Goal: Information Seeking & Learning: Learn about a topic

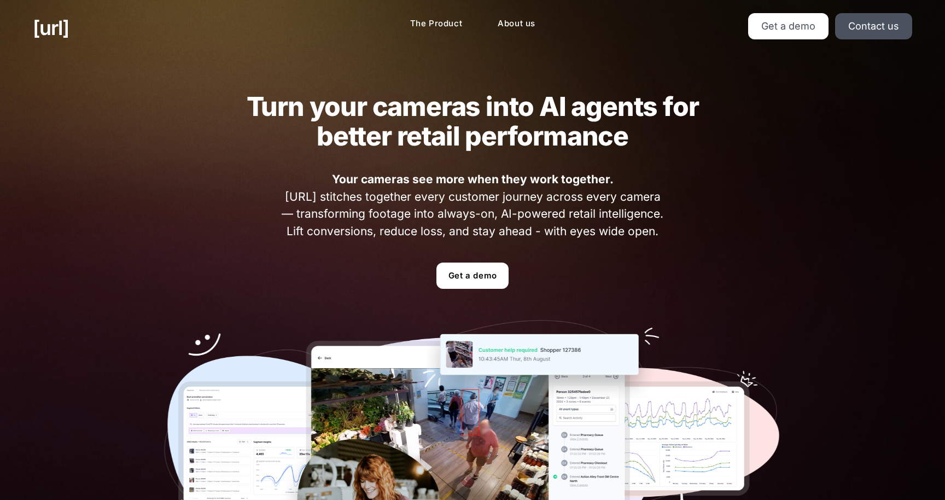
click at [456, 329] on img at bounding box center [472, 445] width 617 height 250
click at [474, 315] on div "Turn your cameras into AI agents for better retail performance Your cameras see…" at bounding box center [472, 331] width 682 height 551
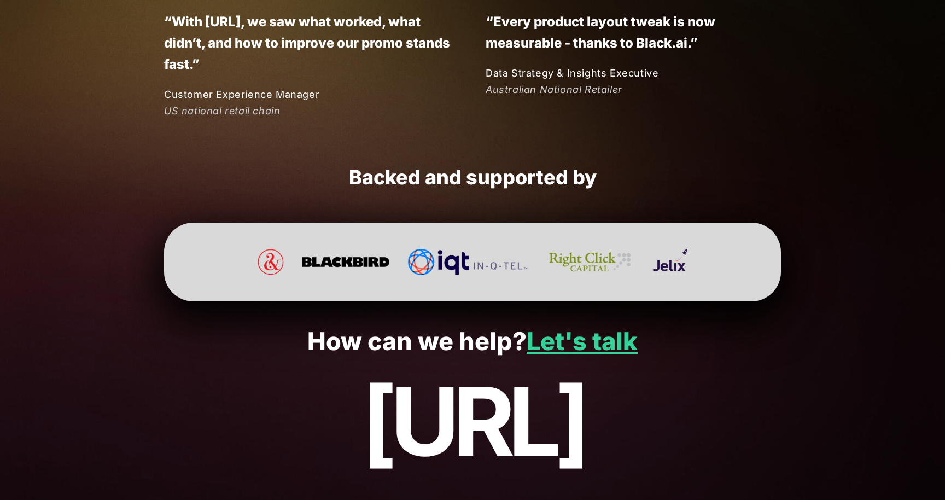
scroll to position [2826, 0]
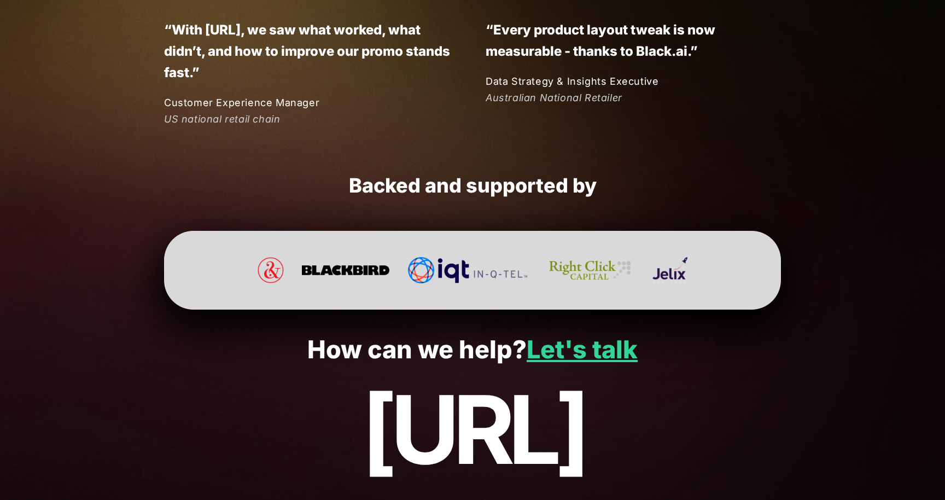
click at [451, 355] on p "How can we help? Let's talk" at bounding box center [472, 350] width 879 height 28
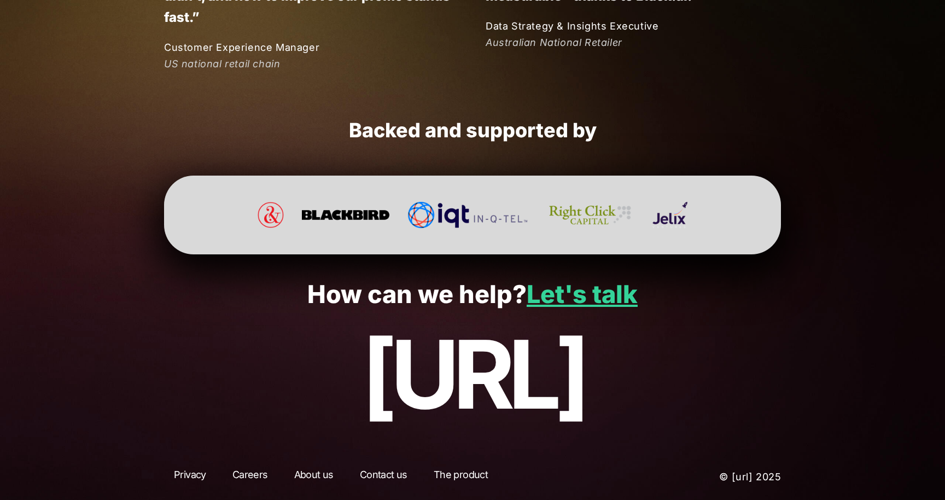
click at [451, 390] on p "[URL]" at bounding box center [472, 374] width 879 height 106
click at [458, 374] on p "[URL]" at bounding box center [472, 374] width 879 height 106
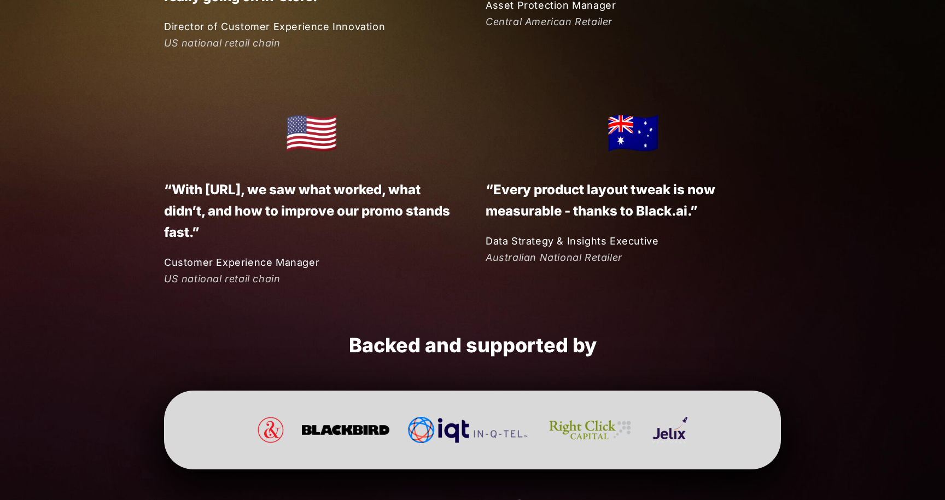
click at [472, 342] on h2 "Backed and supported by" at bounding box center [472, 345] width 617 height 25
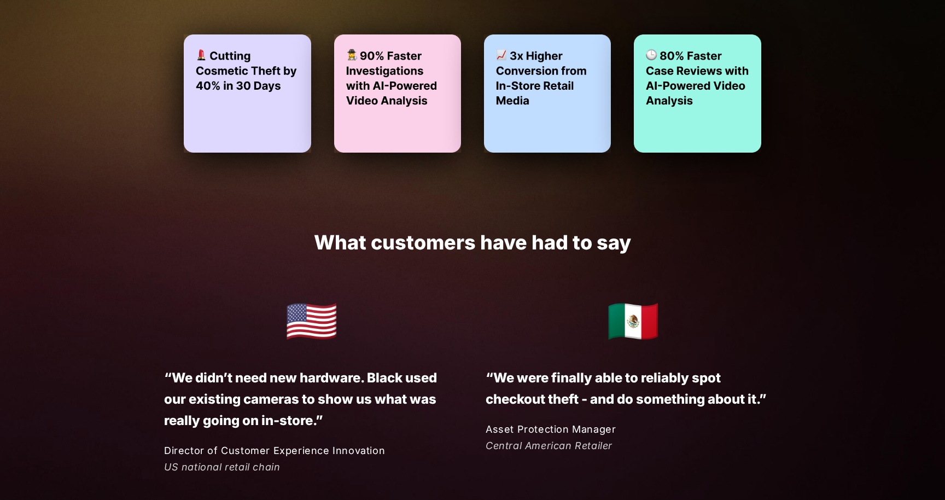
click at [472, 339] on div "🇲🇽 “We were finally able to reliably spot checkout theft - and do something abo…" at bounding box center [619, 370] width 321 height 168
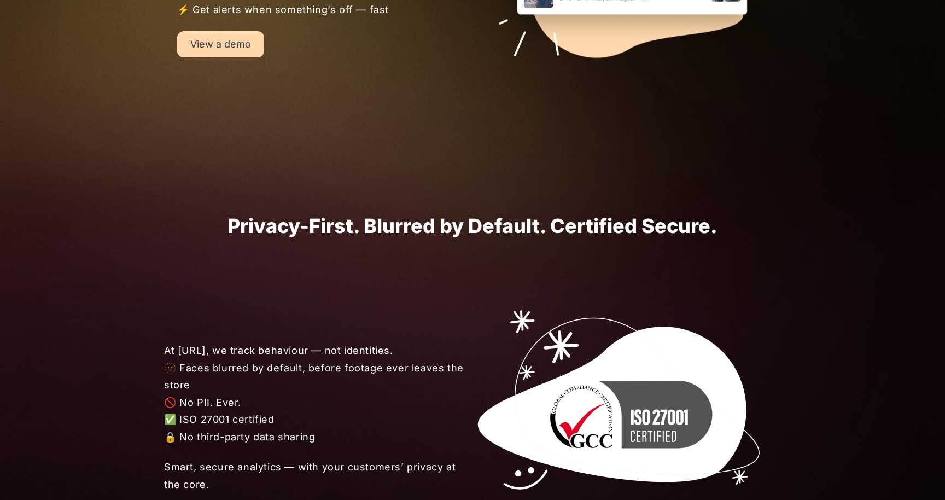
click at [472, 339] on div "At Black.ai, we track behaviour — not identities. 🫥 Faces blurred by default, b…" at bounding box center [472, 417] width 682 height 361
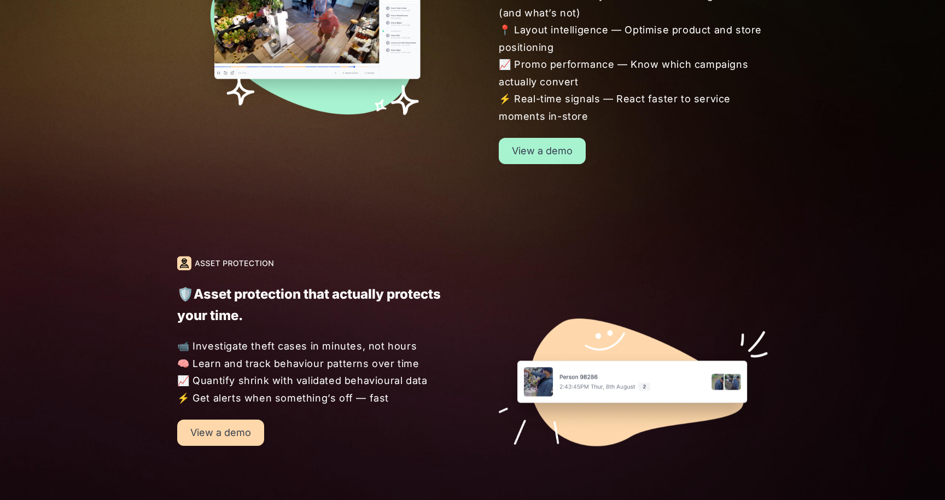
click at [472, 339] on div at bounding box center [606, 360] width 321 height 209
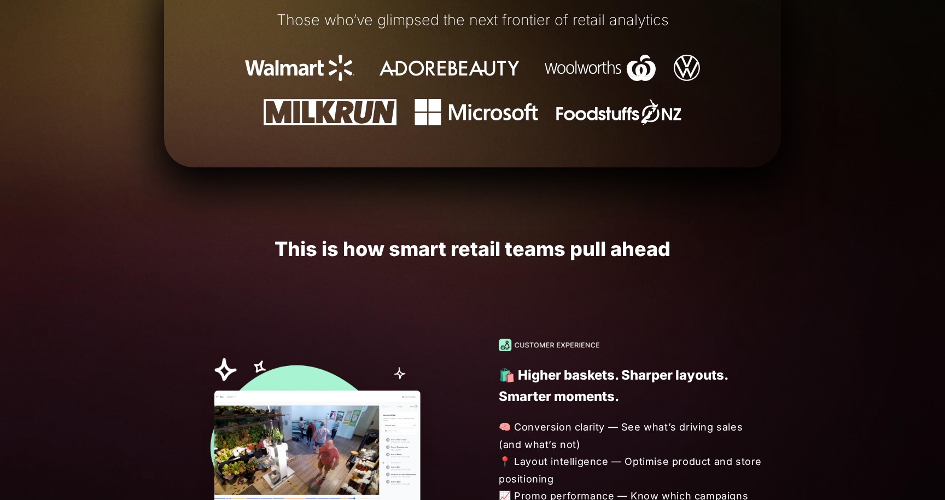
click at [472, 339] on div "🛍️ Higher baskets. Sharper layouts. Smarter moments. 🧠 Conversion clarity — See…" at bounding box center [606, 466] width 321 height 257
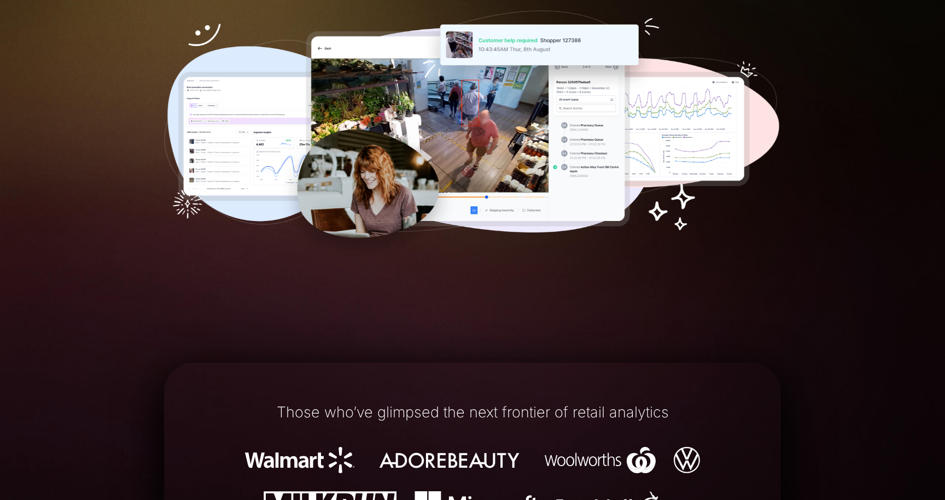
scroll to position [296, 0]
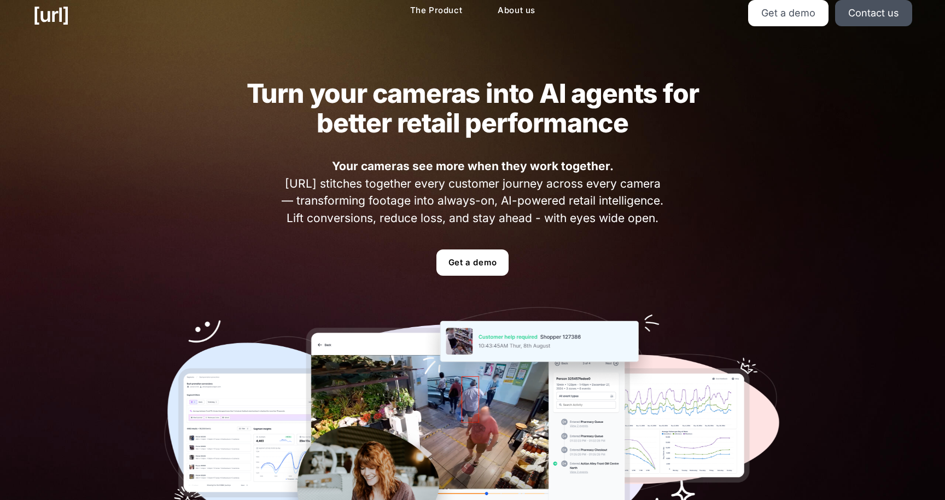
scroll to position [0, 0]
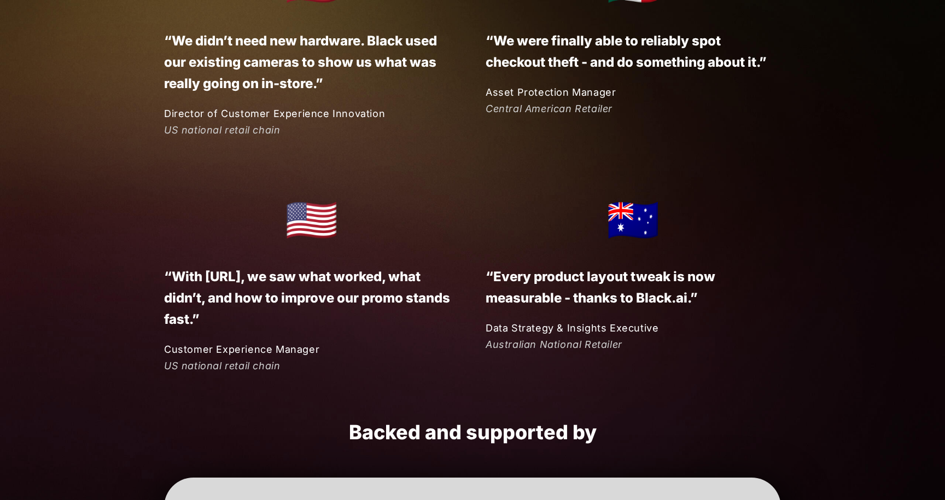
click at [472, 338] on div "🇦🇺 “Every product layout tweak is now measurable - thanks to Black.ai.” Data St…" at bounding box center [619, 269] width 321 height 168
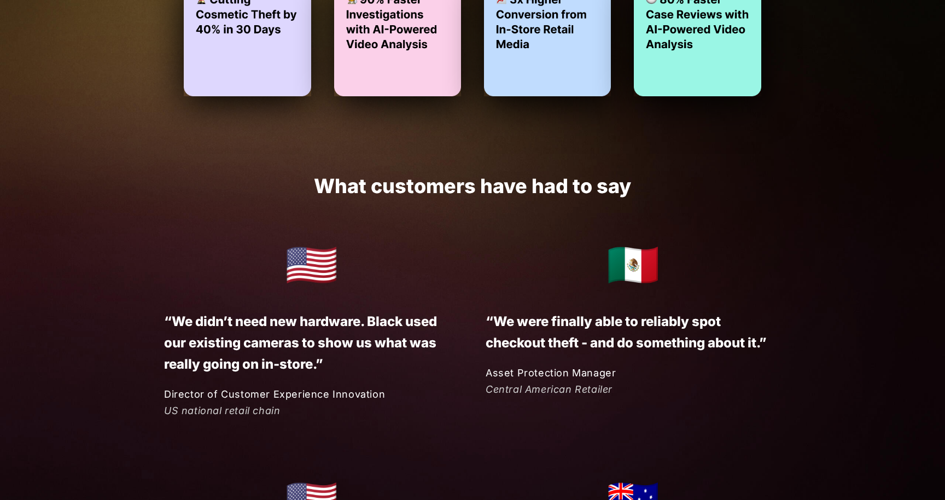
click at [472, 338] on div "🇲🇽 “We were finally able to reliably spot checkout theft - and do something abo…" at bounding box center [619, 314] width 321 height 168
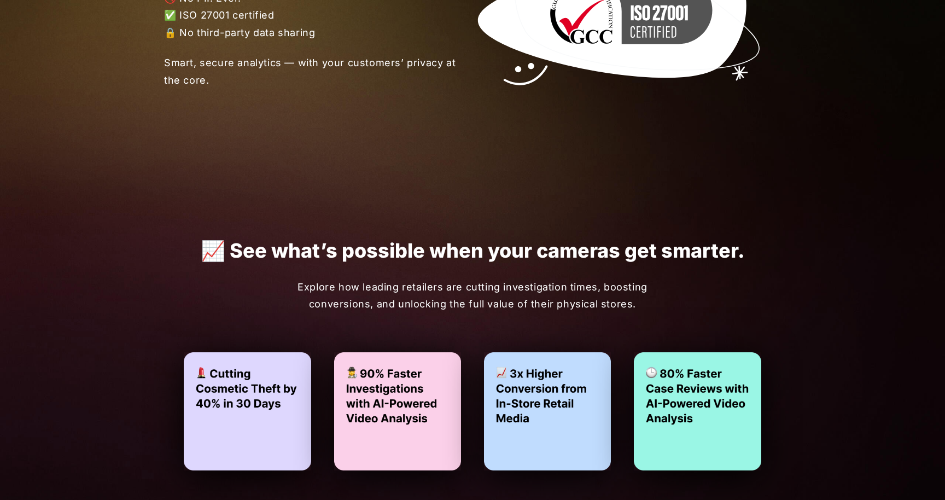
click at [472, 338] on div "📈 See what’s possible when your cameras get smarter. Explore how leading retail…" at bounding box center [472, 355] width 656 height 322
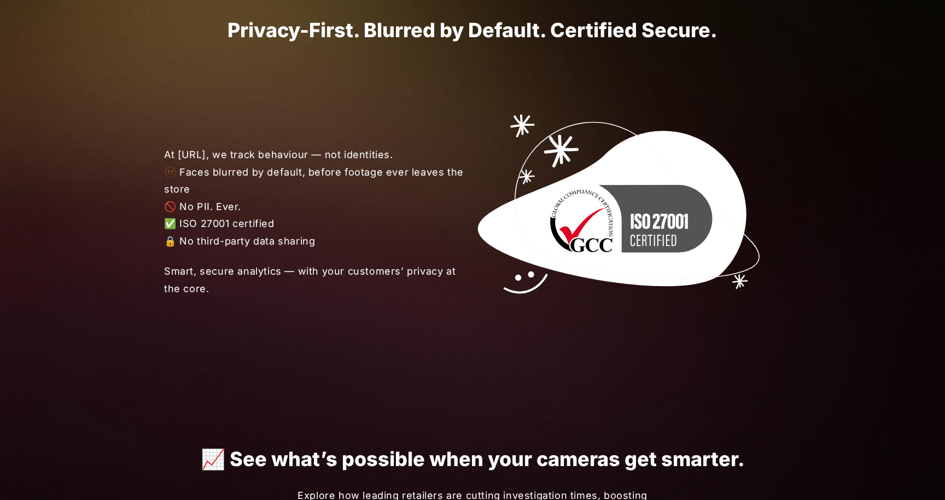
click at [472, 338] on div "At Black.ai, we track behaviour — not identities. 🫥 Faces blurred by default, b…" at bounding box center [472, 221] width 682 height 361
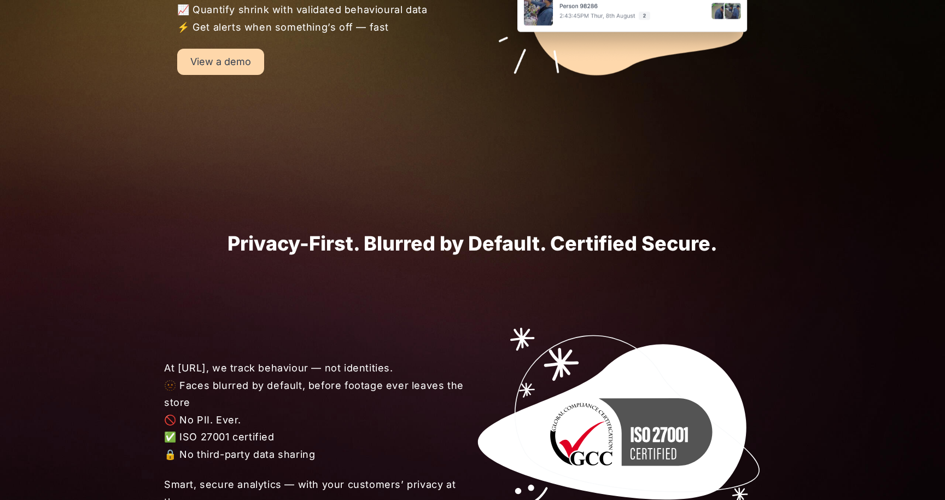
click at [472, 338] on div "At Black.ai, we track behaviour — not identities. 🫥 Faces blurred by default, b…" at bounding box center [472, 434] width 682 height 361
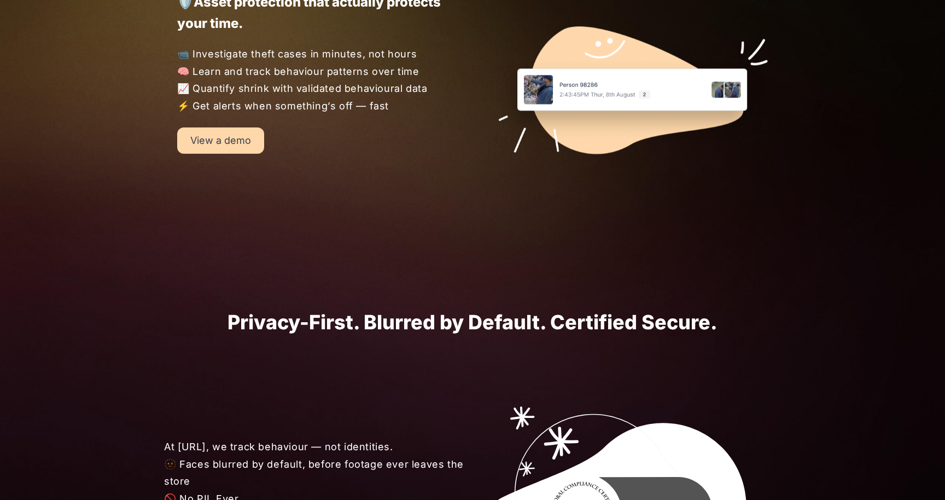
scroll to position [1402, 0]
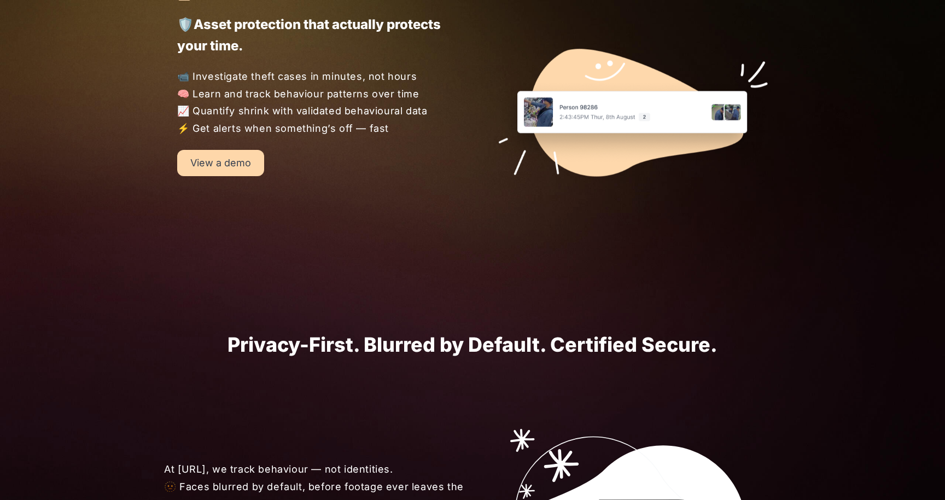
click at [472, 338] on h1 "Privacy-First. Blurred by Default. Certified Secure." at bounding box center [472, 345] width 617 height 22
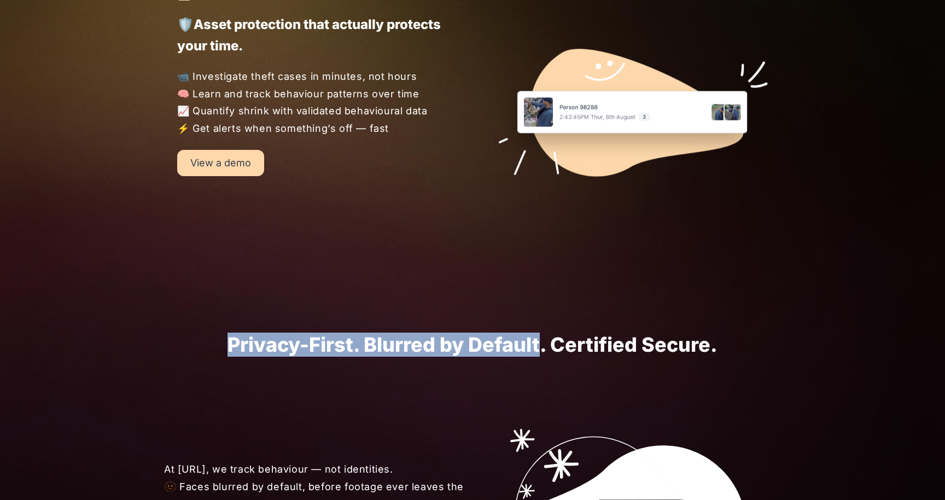
drag, startPoint x: 472, startPoint y: 339, endPoint x: 261, endPoint y: 334, distance: 211.1
click at [261, 334] on h1 "Privacy-First. Blurred by Default. Certified Secure." at bounding box center [472, 345] width 617 height 22
click at [259, 334] on h1 "Privacy-First. Blurred by Default. Certified Secure." at bounding box center [472, 345] width 617 height 22
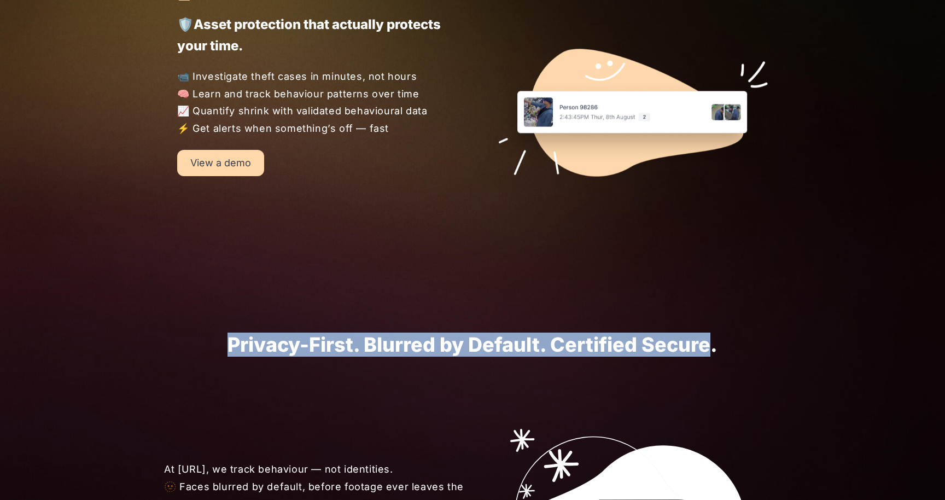
drag, startPoint x: 259, startPoint y: 334, endPoint x: 687, endPoint y: 338, distance: 428.1
click at [687, 338] on h1 "Privacy-First. Blurred by Default. Certified Secure." at bounding box center [472, 345] width 617 height 22
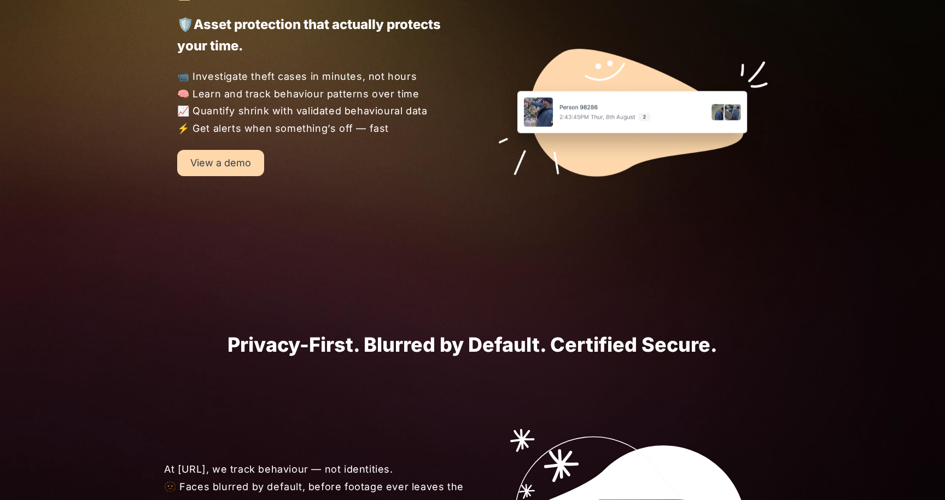
click at [721, 344] on h1 "Privacy-First. Blurred by Default. Certified Secure." at bounding box center [472, 345] width 617 height 22
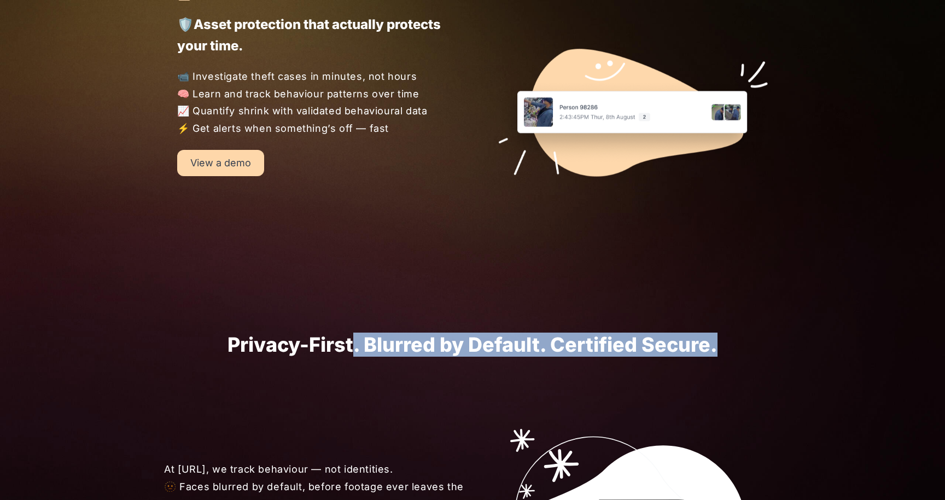
drag, startPoint x: 721, startPoint y: 344, endPoint x: 356, endPoint y: 344, distance: 364.7
click at [356, 344] on h1 "Privacy-First. Blurred by Default. Certified Secure." at bounding box center [472, 345] width 617 height 22
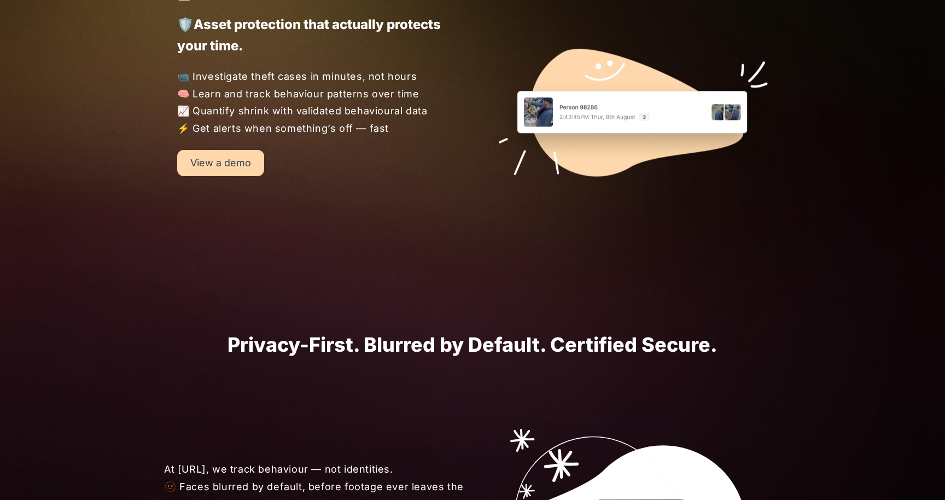
click at [356, 344] on h1 "Privacy-First. Blurred by Default. Certified Secure." at bounding box center [472, 345] width 617 height 22
click at [451, 308] on section "Turn your cameras into AI agents for better retail performance Your cameras see…" at bounding box center [472, 193] width 617 height 3080
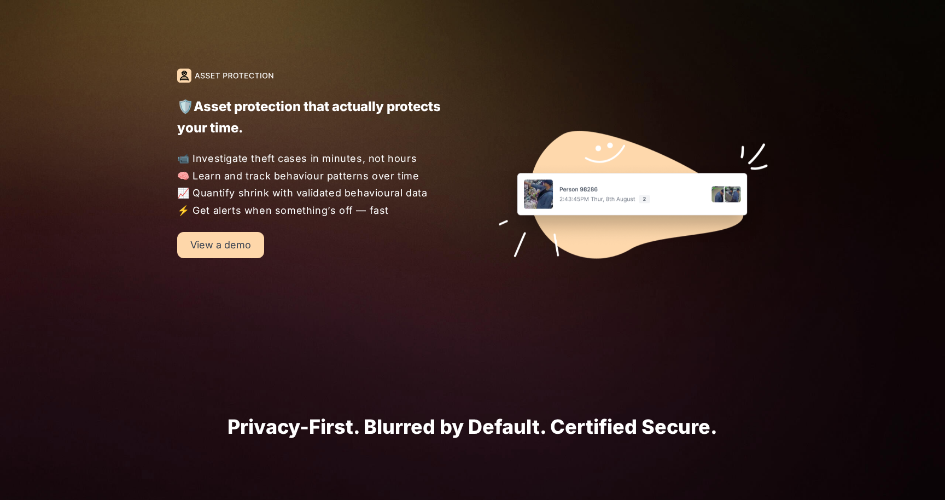
click at [465, 242] on div at bounding box center [606, 172] width 321 height 209
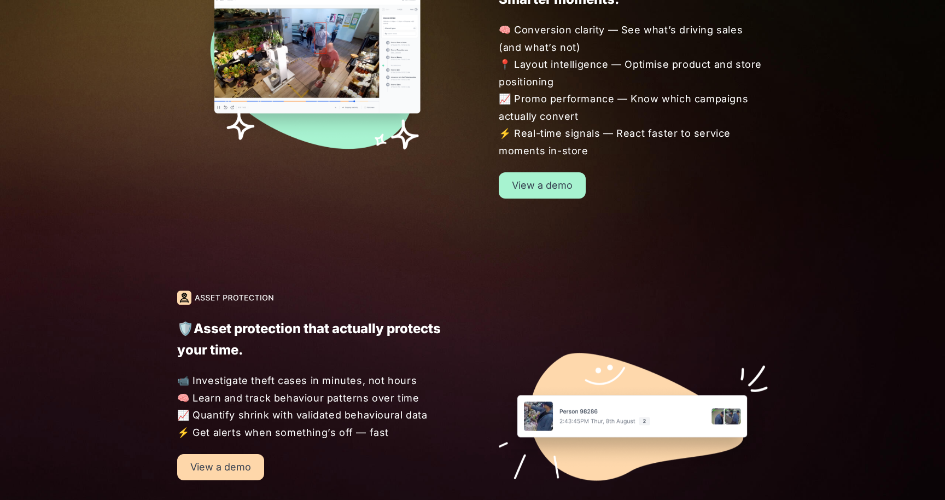
click at [465, 242] on div "🛍️ Higher baskets. Sharper layouts. Smarter moments. 🧠 Conversion clarity — See…" at bounding box center [472, 70] width 656 height 349
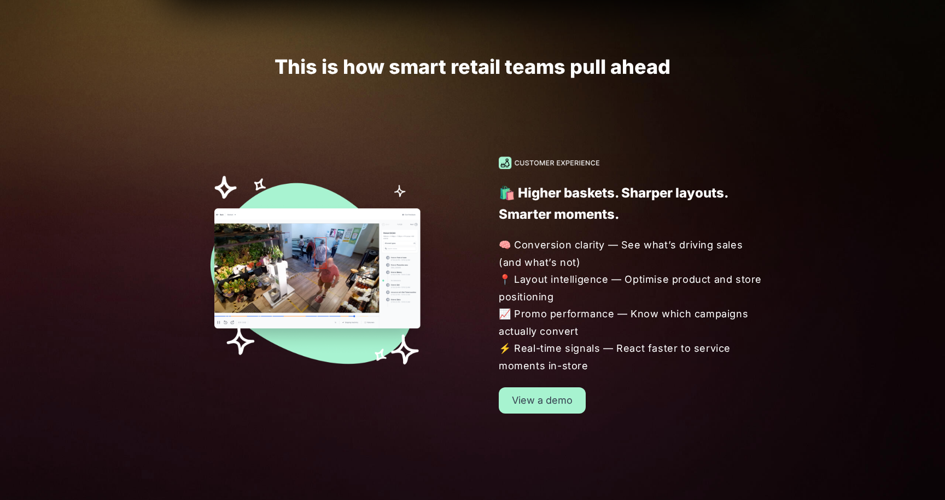
click at [465, 242] on div "🛍️ Higher baskets. Sharper layouts. Smarter moments. 🧠 Conversion clarity — See…" at bounding box center [606, 284] width 321 height 257
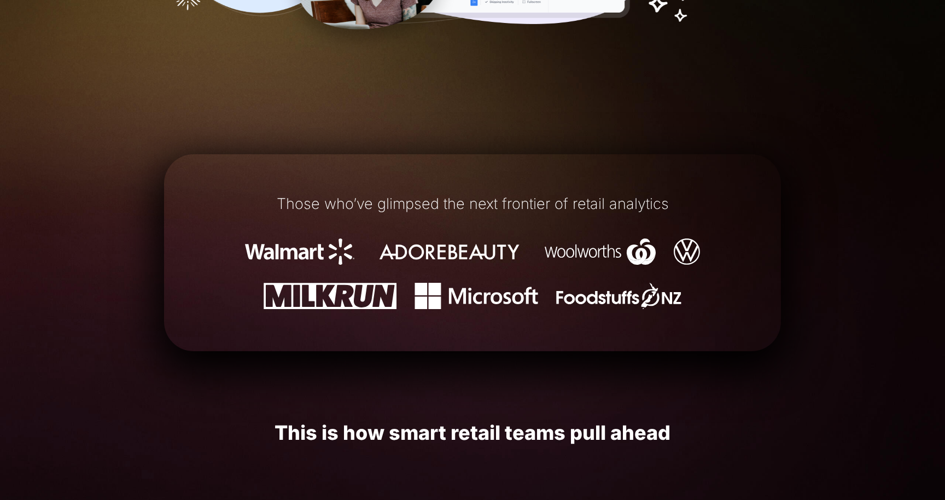
click at [470, 226] on div "Those who’ve glimpsed the next frontier of retail analytics" at bounding box center [472, 252] width 617 height 166
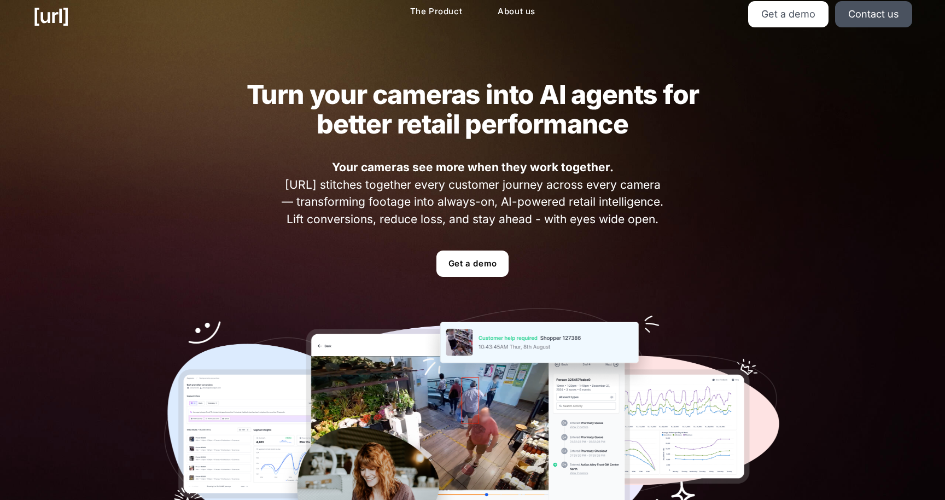
scroll to position [0, 0]
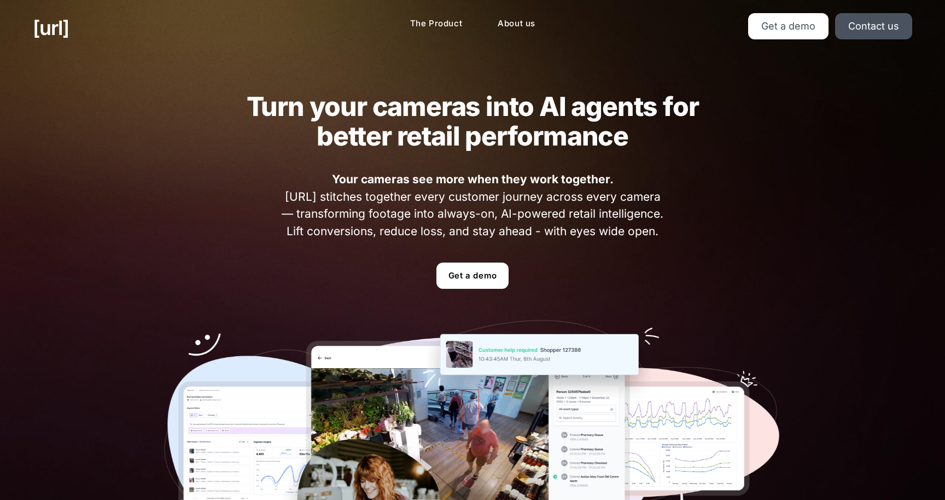
click at [470, 223] on span "Your cameras see more when they work together. Black.ai stitches together every…" at bounding box center [472, 205] width 389 height 69
click at [431, 30] on link "The Product" at bounding box center [436, 23] width 70 height 21
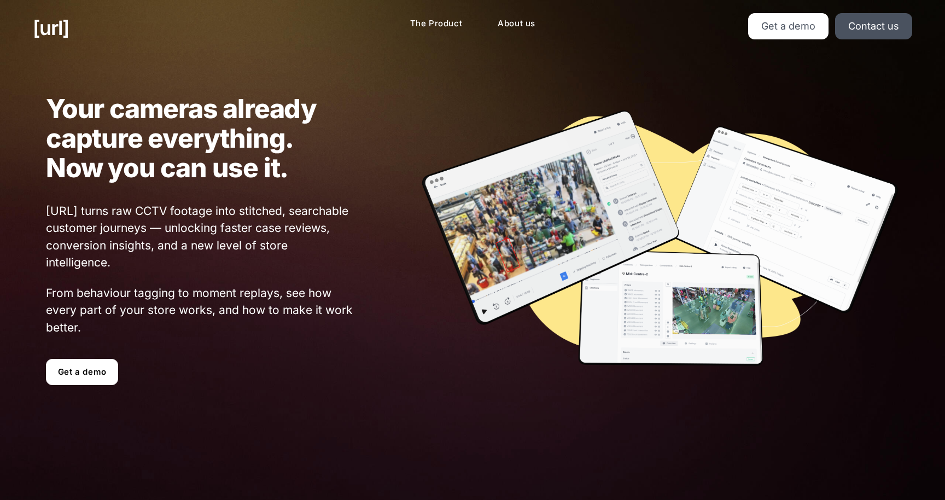
click at [471, 265] on img at bounding box center [659, 239] width 479 height 261
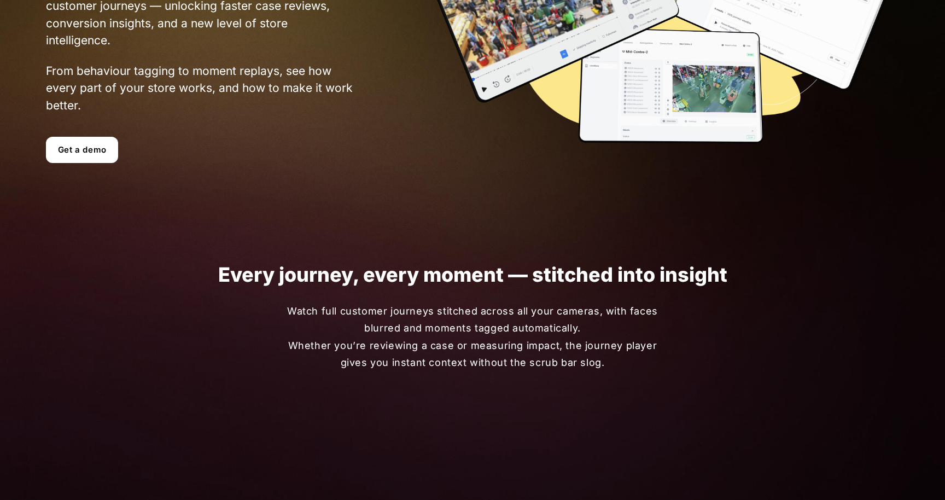
click at [478, 276] on h1 "Every journey, every moment — stitched into insight" at bounding box center [472, 275] width 840 height 22
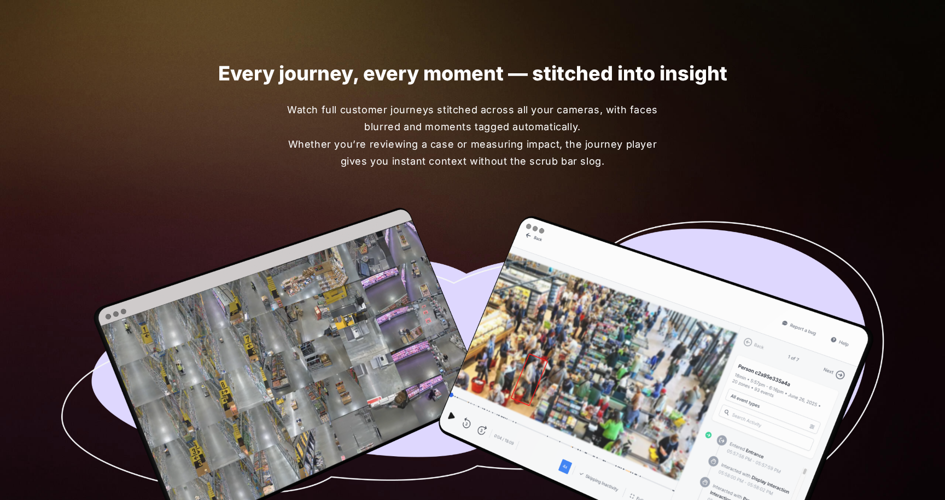
click at [471, 284] on img at bounding box center [472, 390] width 840 height 378
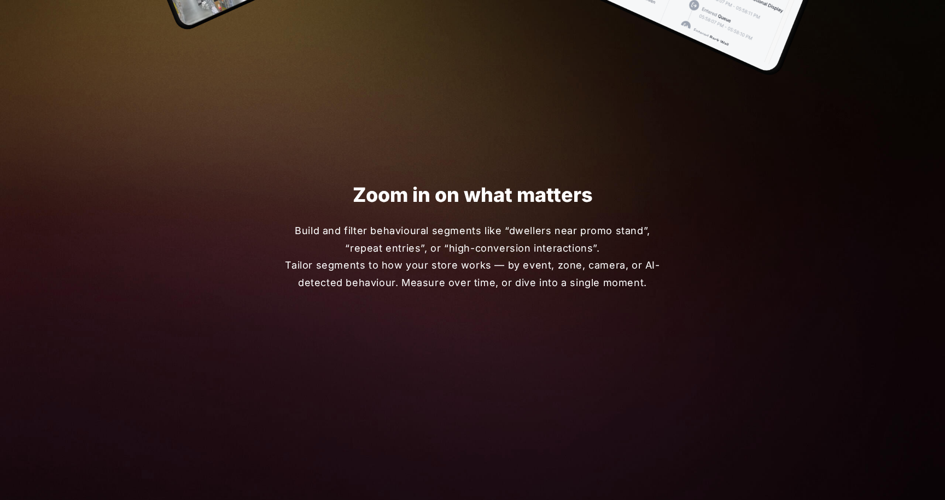
click at [471, 284] on span "Build and filter behavioural segments like “dwellers near promo stand”, “repeat…" at bounding box center [472, 256] width 377 height 69
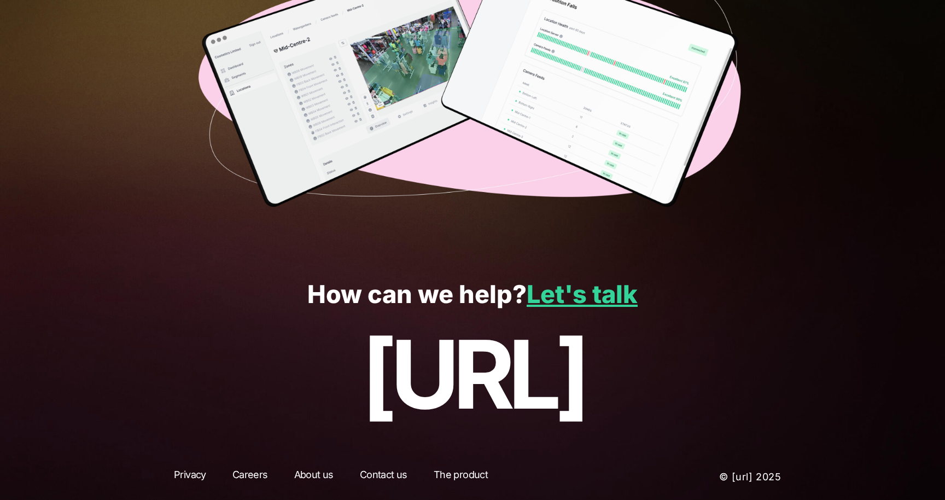
scroll to position [2738, 0]
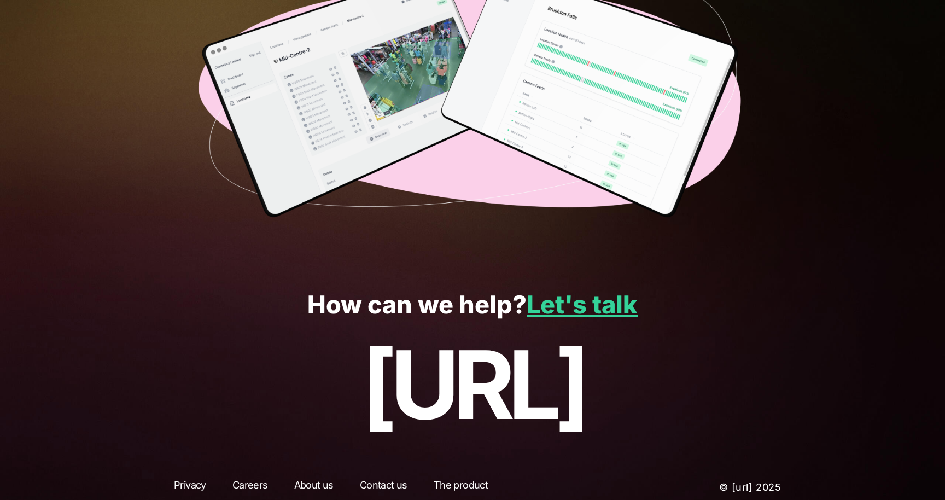
click at [471, 284] on div "How can we help? Let's talk black.ai" at bounding box center [472, 365] width 945 height 200
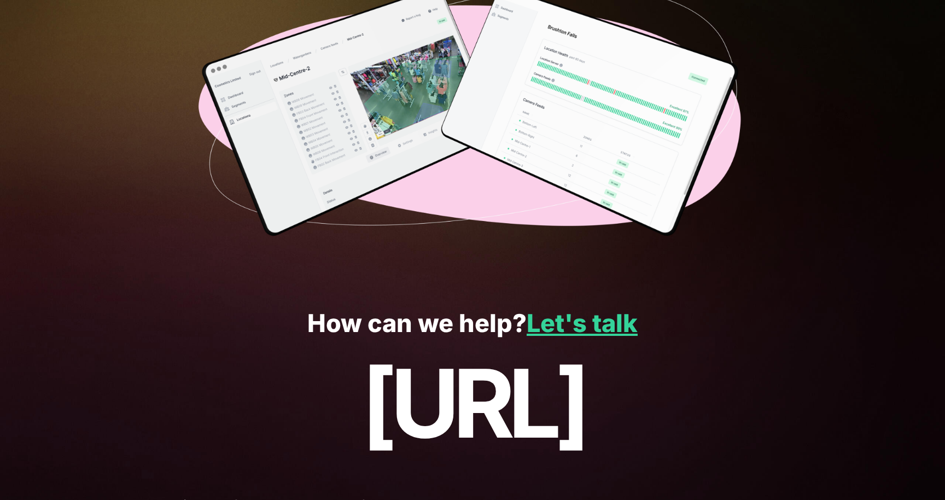
scroll to position [2748, 0]
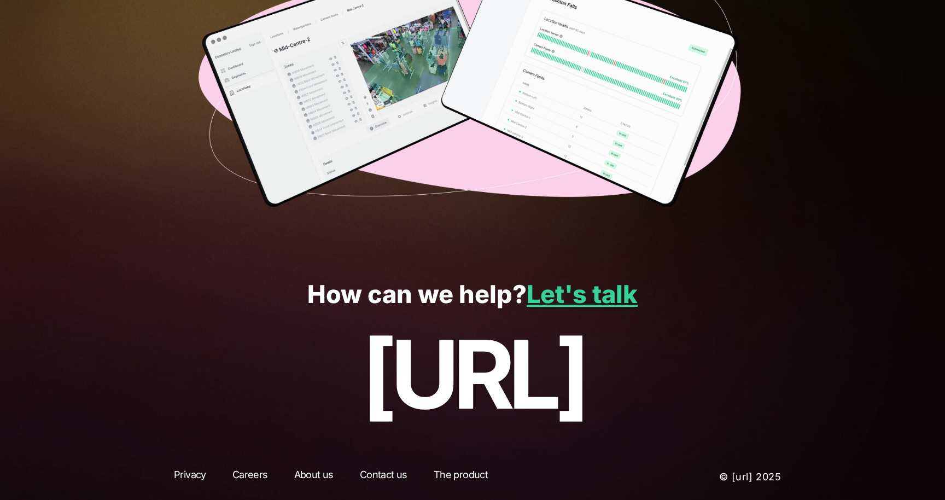
click at [468, 267] on div "How can we help? Let's talk black.ai" at bounding box center [472, 354] width 945 height 200
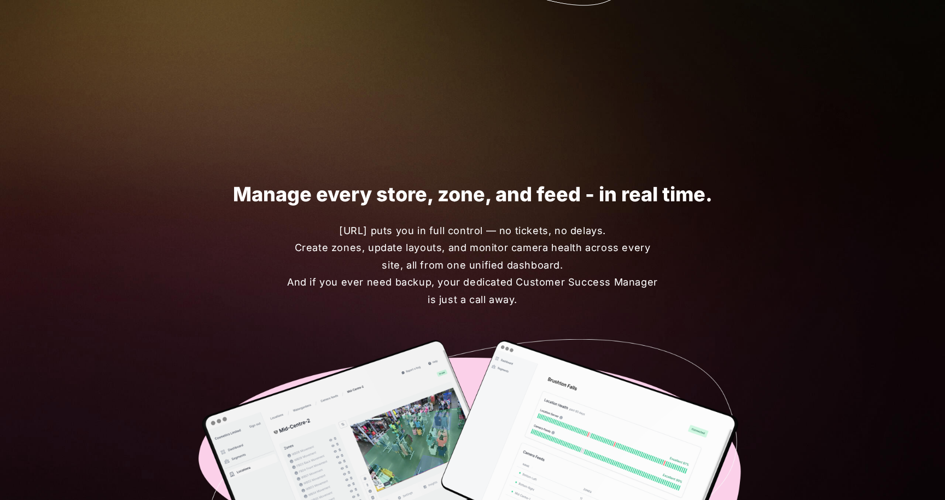
click at [468, 267] on span "Black.ai puts you in full control — no tickets, no delays. Create zones, update…" at bounding box center [472, 265] width 377 height 86
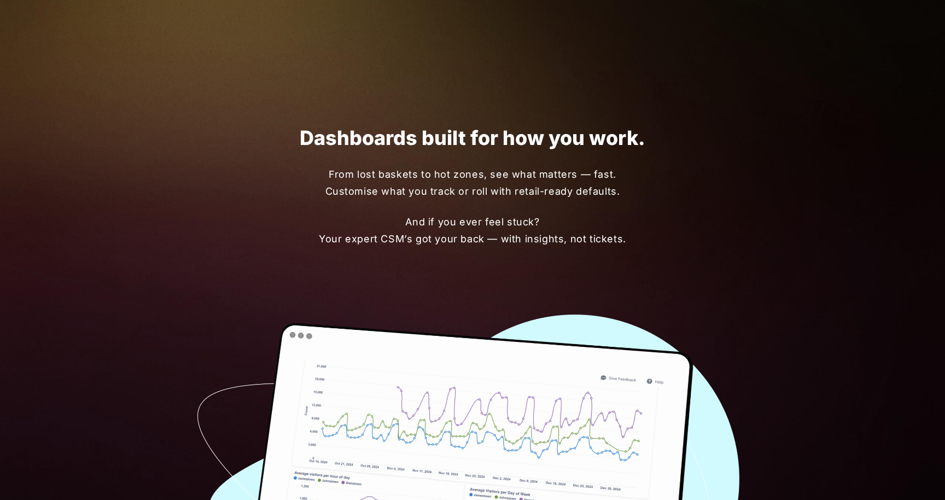
click at [468, 267] on div "Dashboards built for how you work. From lost baskets to hot zones, see what mat…" at bounding box center [472, 405] width 617 height 648
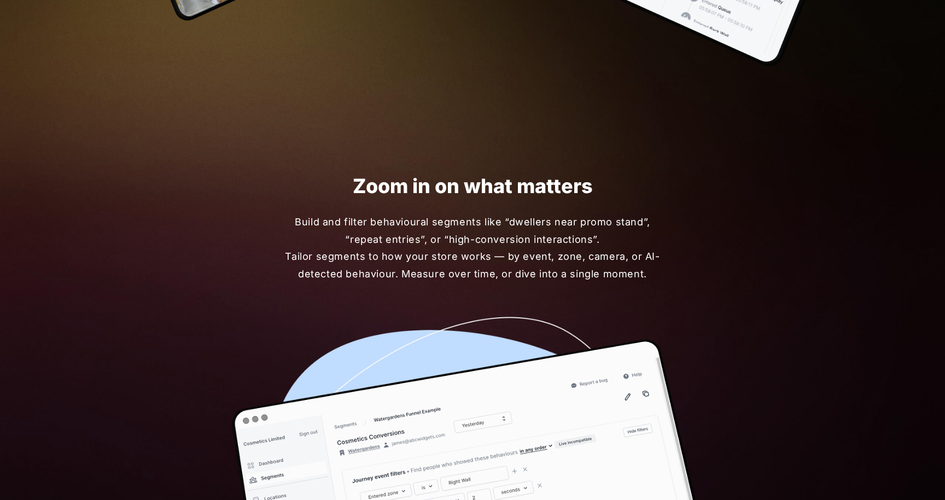
click at [468, 267] on span "Build and filter behavioural segments like “dwellers near promo stand”, “repeat…" at bounding box center [472, 247] width 377 height 69
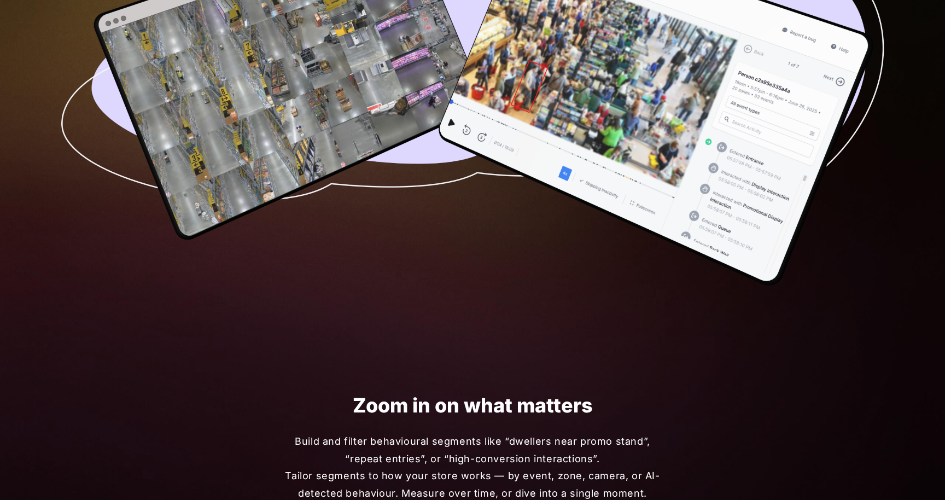
click at [468, 267] on img at bounding box center [472, 97] width 840 height 378
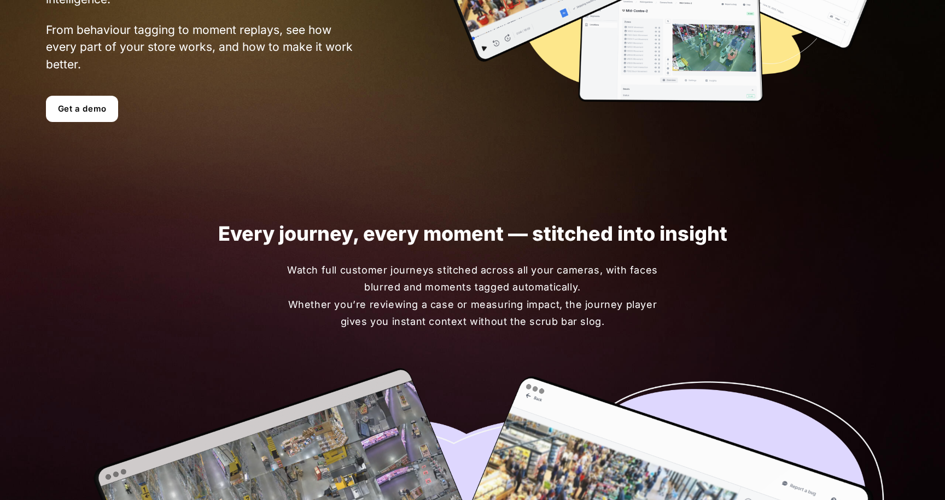
click at [468, 267] on span "Watch full customer journeys stitched across all your cameras, with faces blurr…" at bounding box center [472, 295] width 377 height 69
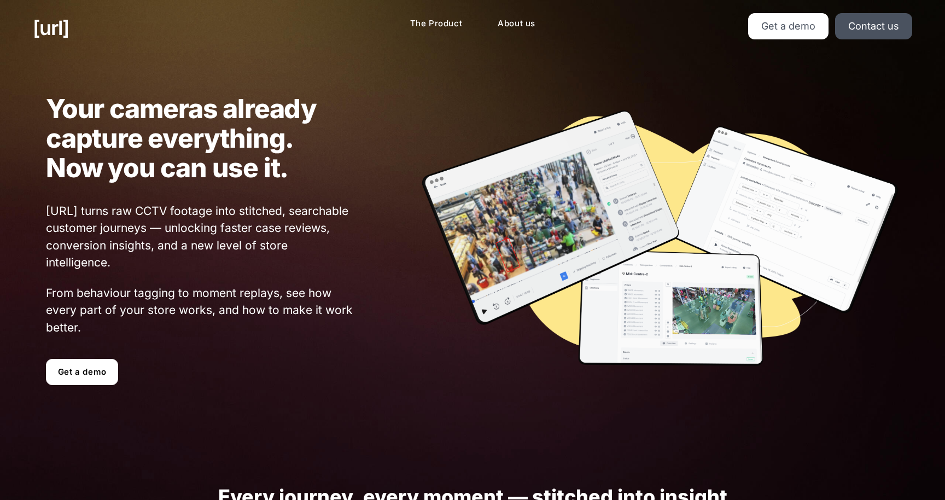
scroll to position [0, 0]
click at [468, 261] on img at bounding box center [659, 239] width 479 height 261
click at [495, 147] on img at bounding box center [659, 239] width 479 height 261
click at [480, 135] on img at bounding box center [659, 239] width 479 height 261
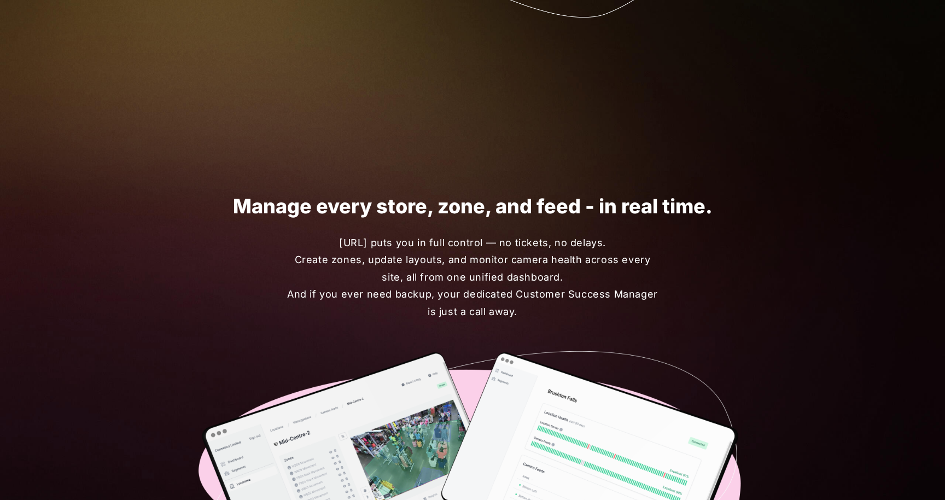
click at [464, 239] on span "Black.ai puts you in full control — no tickets, no delays. Create zones, update…" at bounding box center [472, 277] width 377 height 86
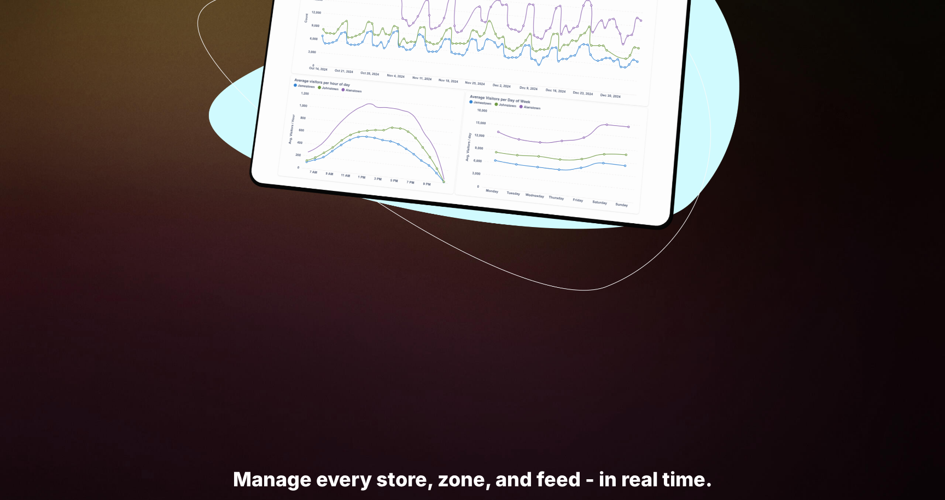
click at [464, 239] on img at bounding box center [472, 88] width 551 height 405
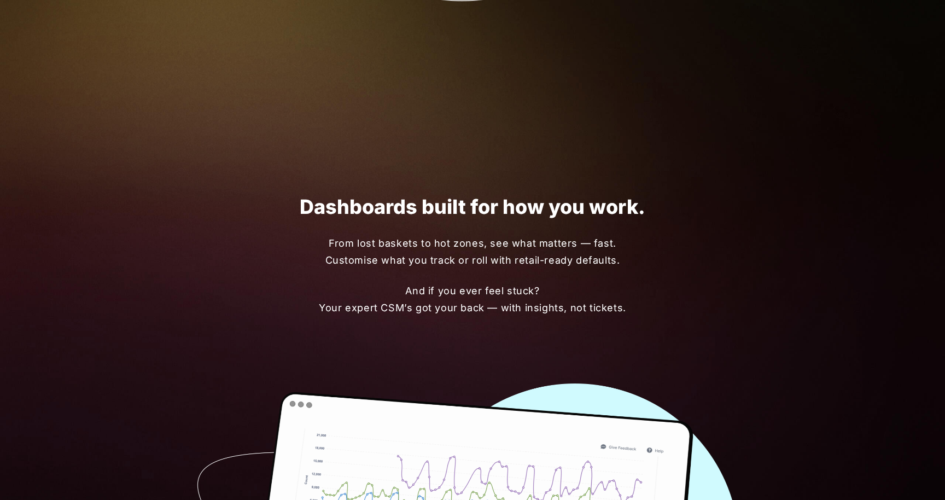
click at [464, 239] on span "From lost baskets to hot zones, see what matters — fast. Customise what you tra…" at bounding box center [472, 252] width 377 height 34
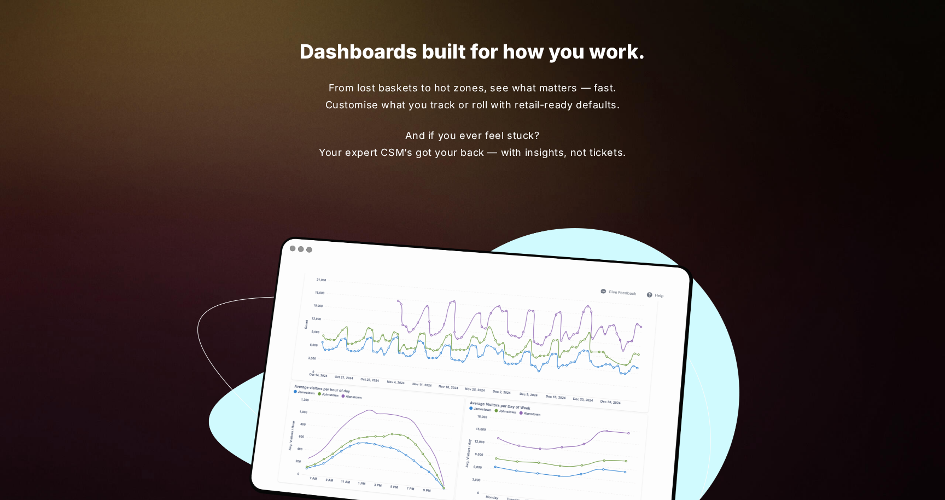
click at [464, 239] on img at bounding box center [472, 394] width 551 height 405
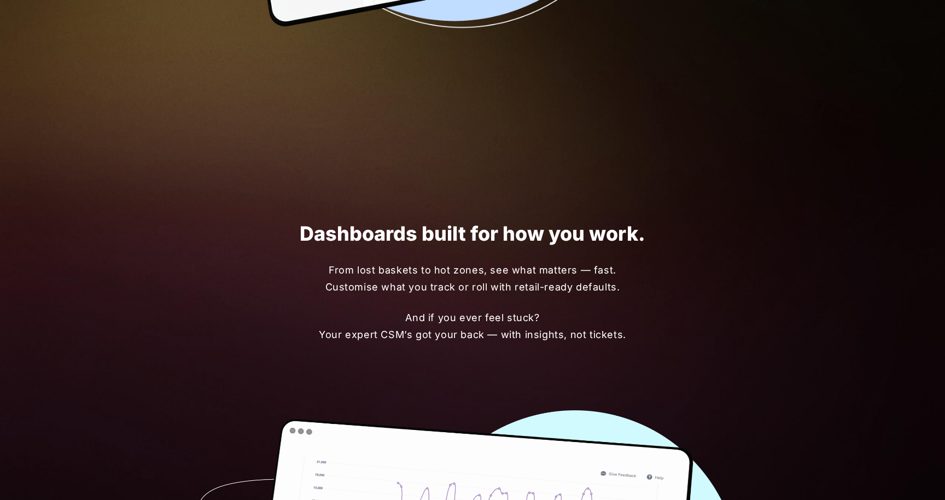
click at [464, 239] on h1 "Dashboards built for how you work." at bounding box center [472, 234] width 551 height 22
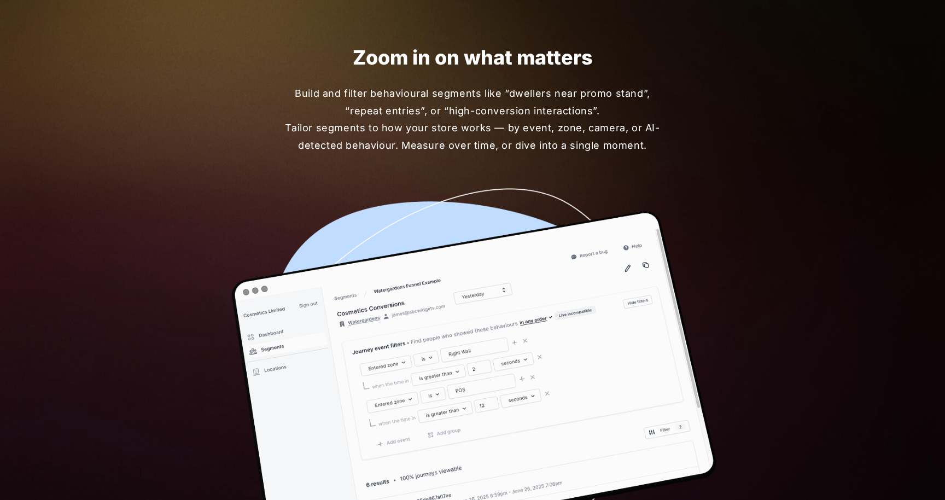
scroll to position [1036, 0]
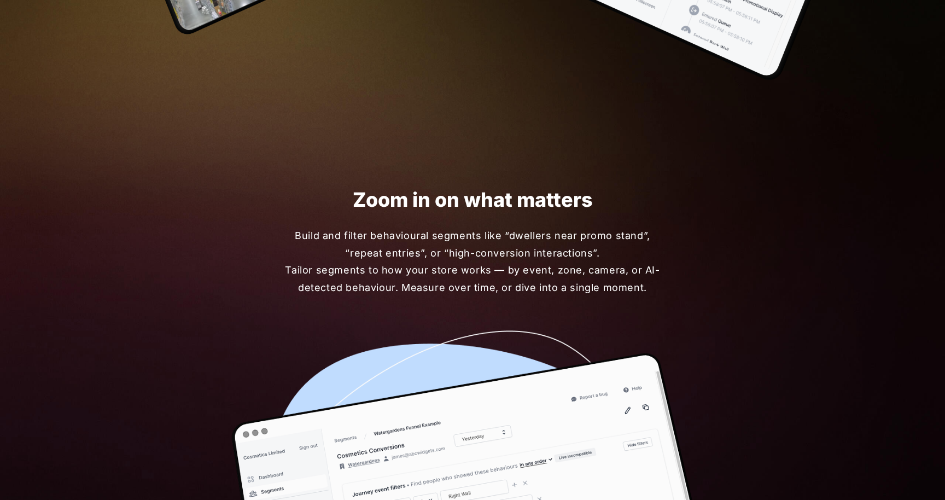
click at [457, 251] on span "Build and filter behavioural segments like “dwellers near promo stand”, “repeat…" at bounding box center [472, 261] width 377 height 69
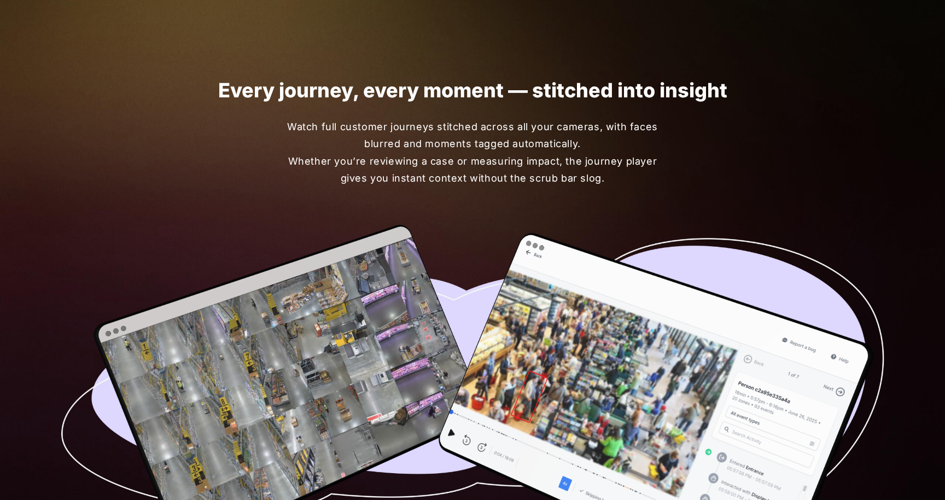
click at [457, 251] on img at bounding box center [472, 407] width 840 height 378
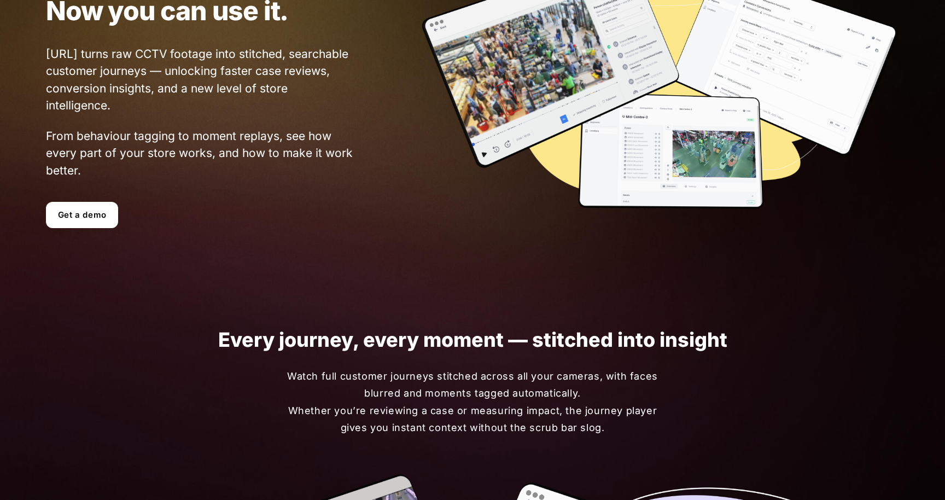
scroll to position [0, 0]
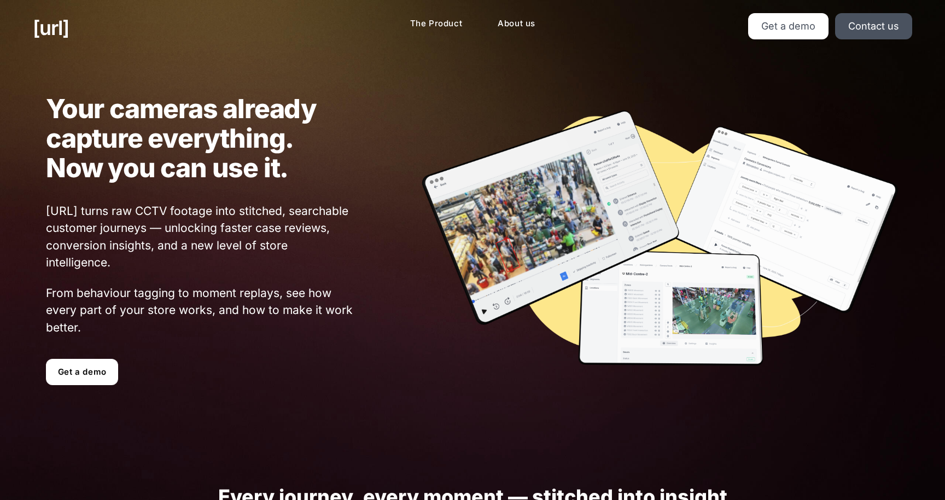
click at [457, 250] on img at bounding box center [659, 239] width 479 height 261
click at [439, 125] on img at bounding box center [659, 239] width 479 height 261
click at [54, 31] on link "[URL]" at bounding box center [51, 28] width 36 height 30
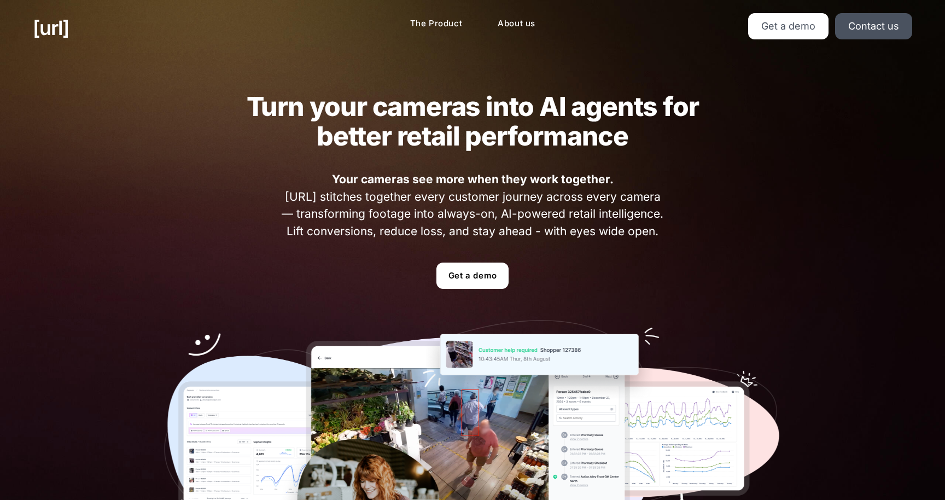
click at [285, 104] on h2 "Turn your cameras into AI agents for better retail performance" at bounding box center [472, 121] width 495 height 59
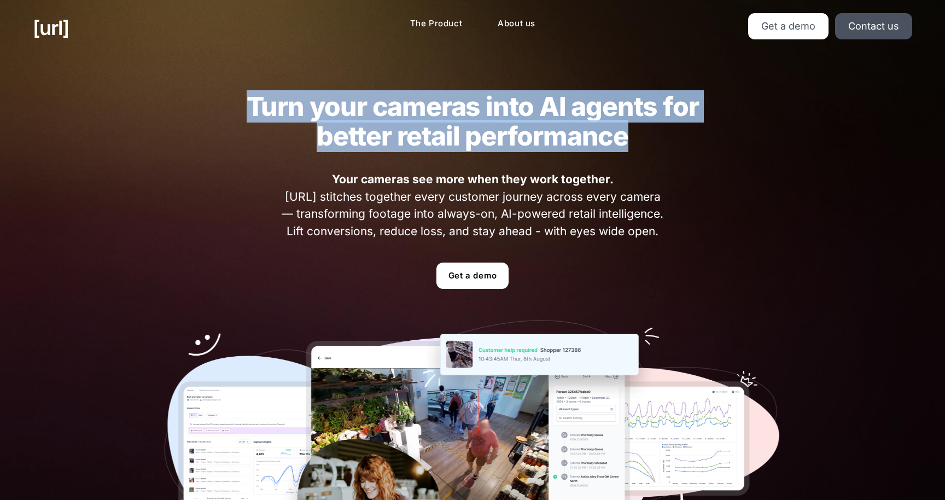
drag, startPoint x: 285, startPoint y: 104, endPoint x: 541, endPoint y: 153, distance: 260.0
click at [541, 153] on div "Turn your cameras into AI agents for better retail performance Your cameras see…" at bounding box center [472, 331] width 682 height 551
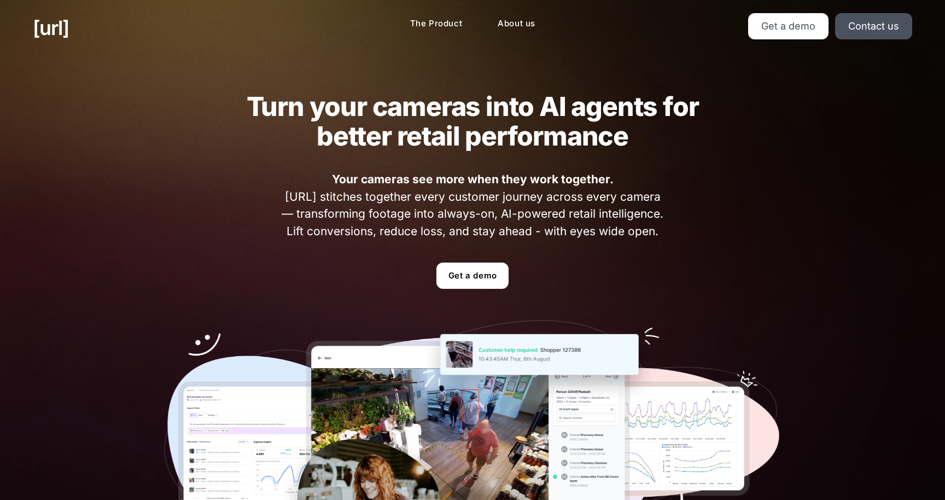
click at [541, 153] on div "Turn your cameras into AI agents for better retail performance Your cameras see…" at bounding box center [472, 331] width 682 height 551
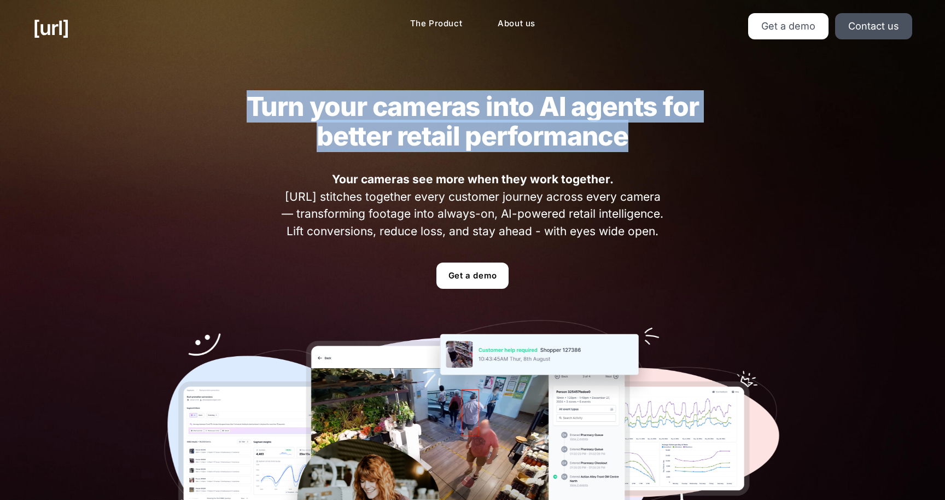
drag, startPoint x: 541, startPoint y: 153, endPoint x: 298, endPoint y: 96, distance: 249.3
click at [298, 96] on div "Turn your cameras into AI agents for better retail performance Your cameras see…" at bounding box center [472, 331] width 682 height 551
click at [298, 96] on h2 "Turn your cameras into AI agents for better retail performance" at bounding box center [472, 121] width 495 height 59
drag, startPoint x: 298, startPoint y: 96, endPoint x: 578, endPoint y: 130, distance: 282.5
click at [579, 130] on h2 "Turn your cameras into AI agents for better retail performance" at bounding box center [472, 121] width 495 height 59
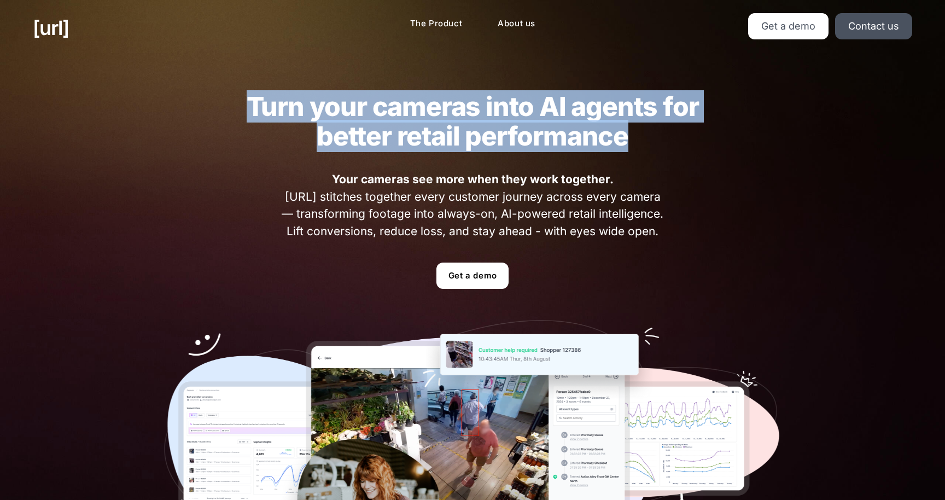
click at [578, 130] on h2 "Turn your cameras into AI agents for better retail performance" at bounding box center [472, 121] width 495 height 59
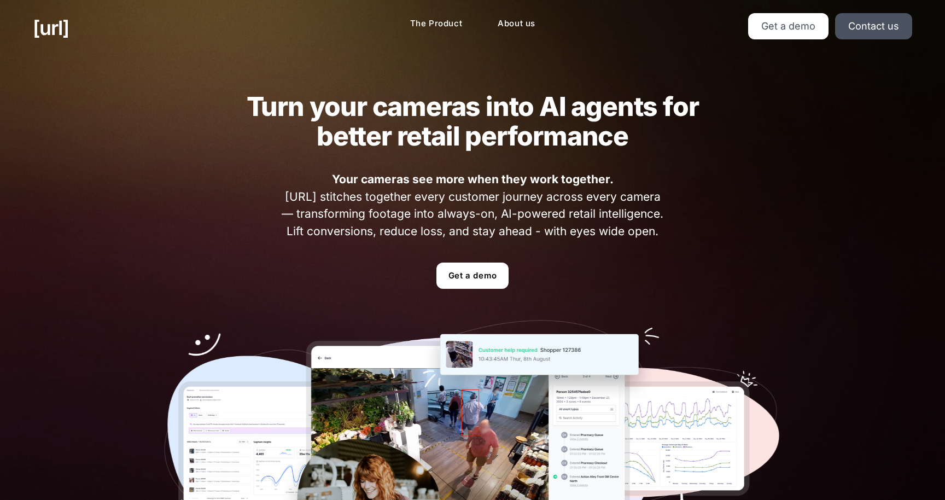
click at [469, 162] on div "Turn your cameras into AI agents for better retail performance Your cameras see…" at bounding box center [472, 331] width 682 height 551
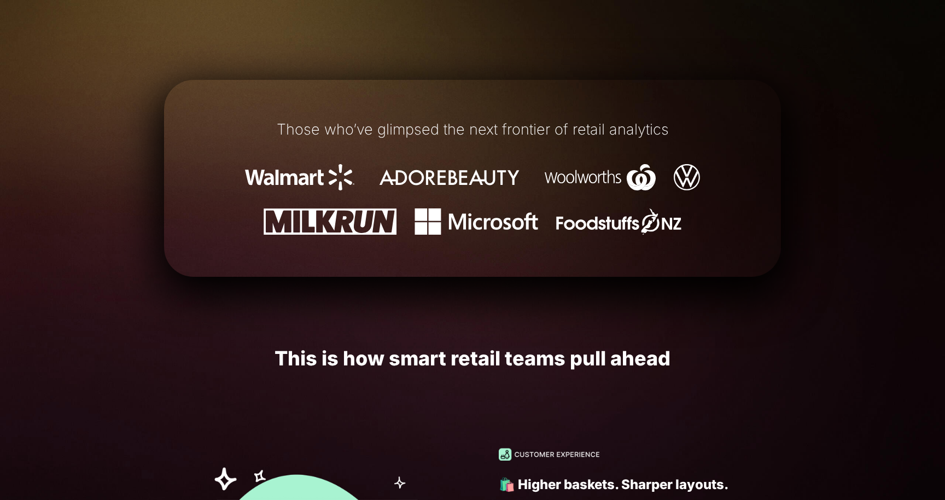
click at [469, 162] on div "Those who’ve glimpsed the next frontier of retail analytics" at bounding box center [472, 178] width 617 height 166
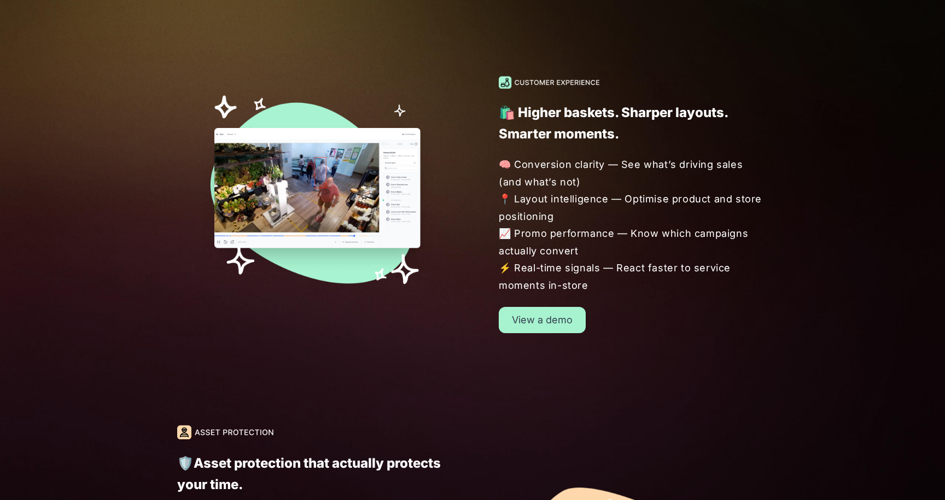
click at [469, 162] on div "🛍️ Higher baskets. Sharper layouts. Smarter moments. 🧠 Conversion clarity — See…" at bounding box center [606, 204] width 321 height 257
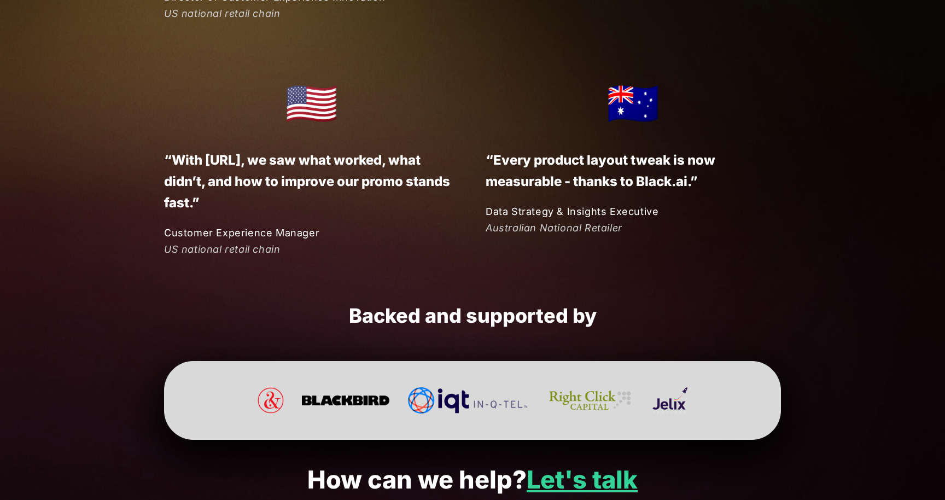
click at [469, 162] on div "🇦🇺 “Every product layout tweak is now measurable - thanks to Black.ai.” Data St…" at bounding box center [619, 152] width 321 height 168
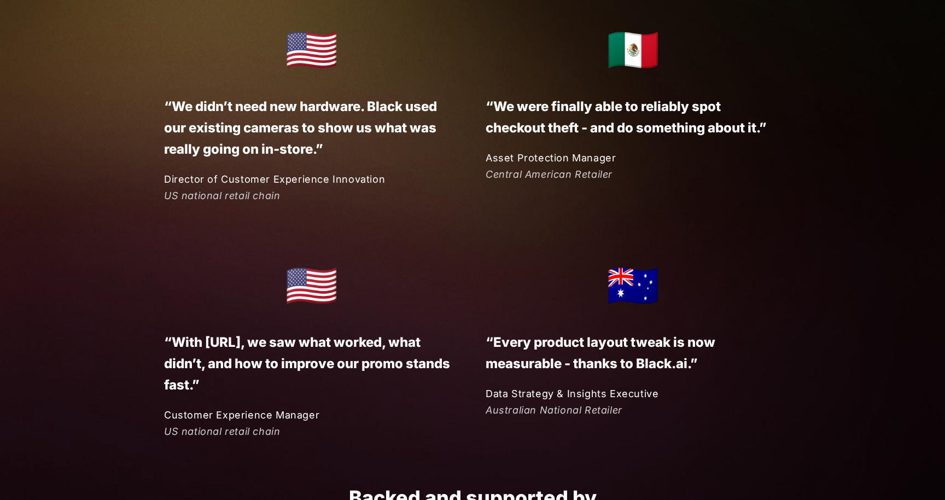
click at [469, 162] on div "🇲🇽 “We were finally able to reliably spot checkout theft - and do something abo…" at bounding box center [619, 99] width 321 height 168
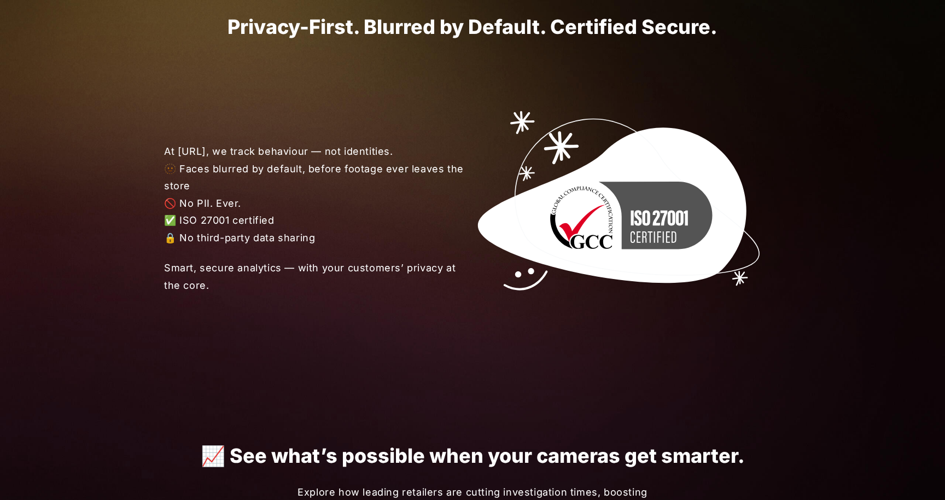
click at [469, 162] on span "At Black.ai, we track behaviour — not identities. 🫥 Faces blurred by default, b…" at bounding box center [318, 194] width 309 height 103
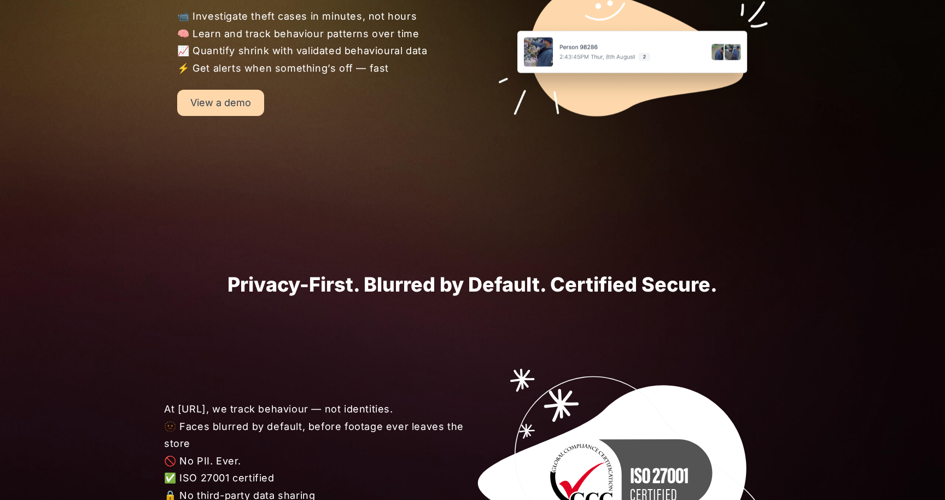
click at [469, 162] on div "🛡️Asset protection that actually protects your time. 📹 Investigate theft cases …" at bounding box center [472, 30] width 656 height 301
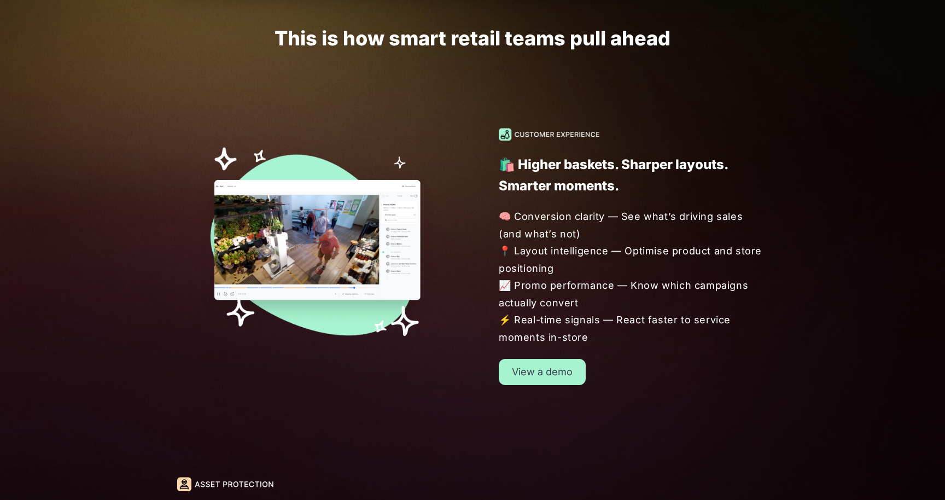
click at [469, 162] on div "🛍️ Higher baskets. Sharper layouts. Smarter moments. 🧠 Conversion clarity — See…" at bounding box center [606, 256] width 321 height 257
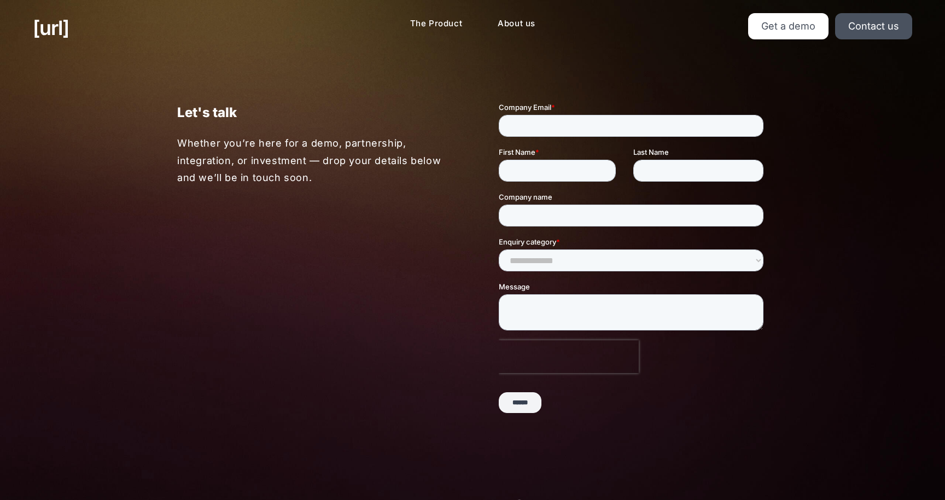
click at [482, 214] on div at bounding box center [606, 262] width 321 height 321
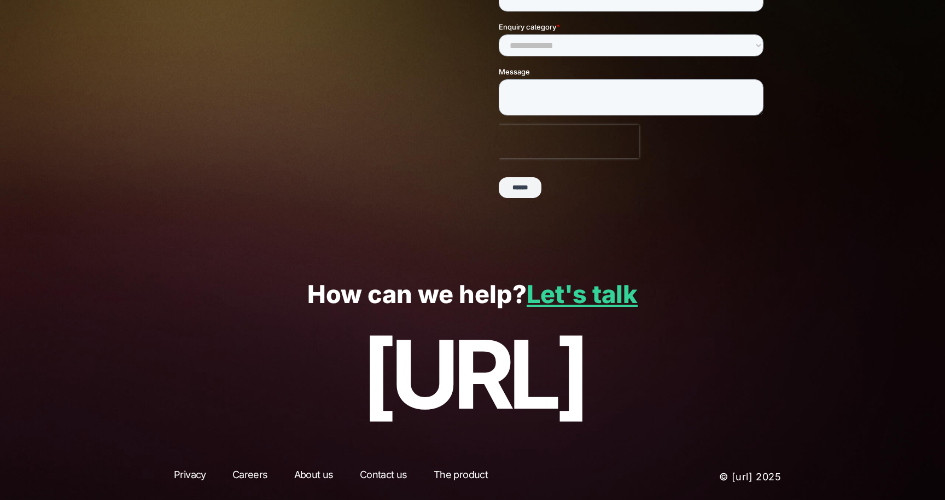
click at [482, 215] on div "Let's talk Whether you’re here for a demo, partnership, integration, or investm…" at bounding box center [472, 47] width 656 height 413
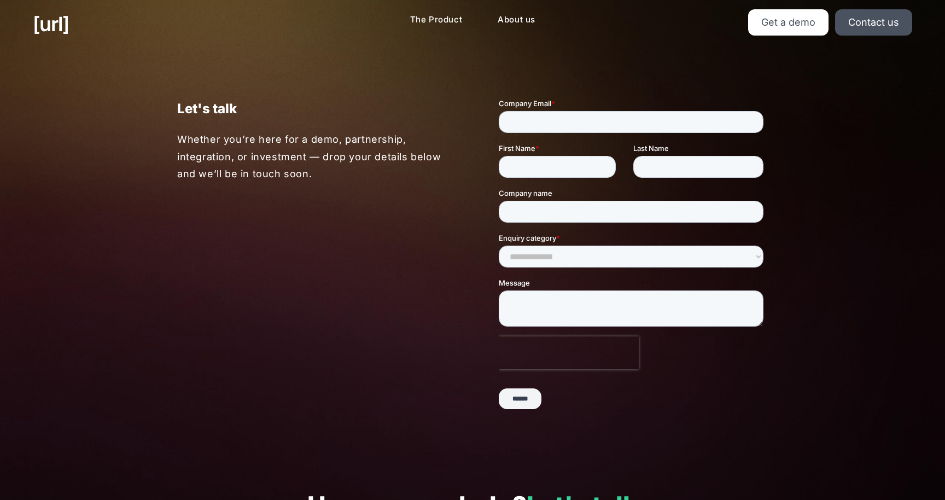
scroll to position [0, 0]
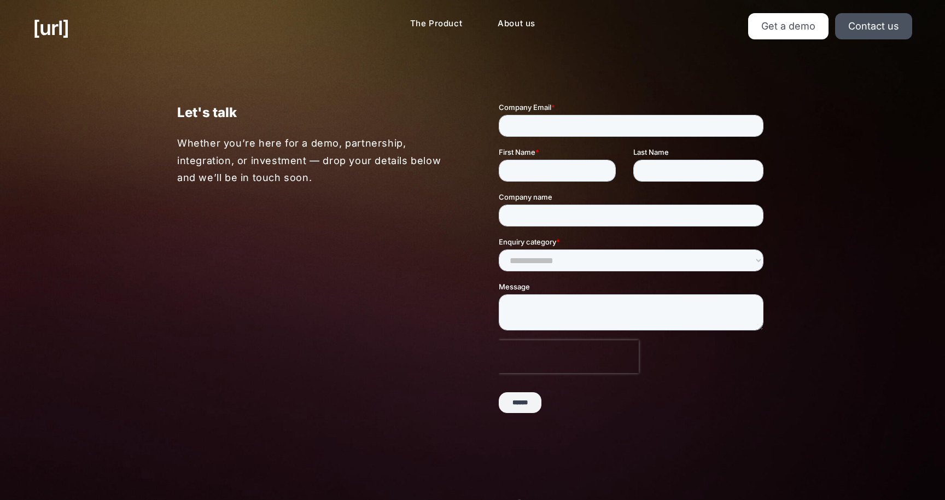
click at [482, 196] on div at bounding box center [606, 262] width 321 height 321
